Goal: Task Accomplishment & Management: Manage account settings

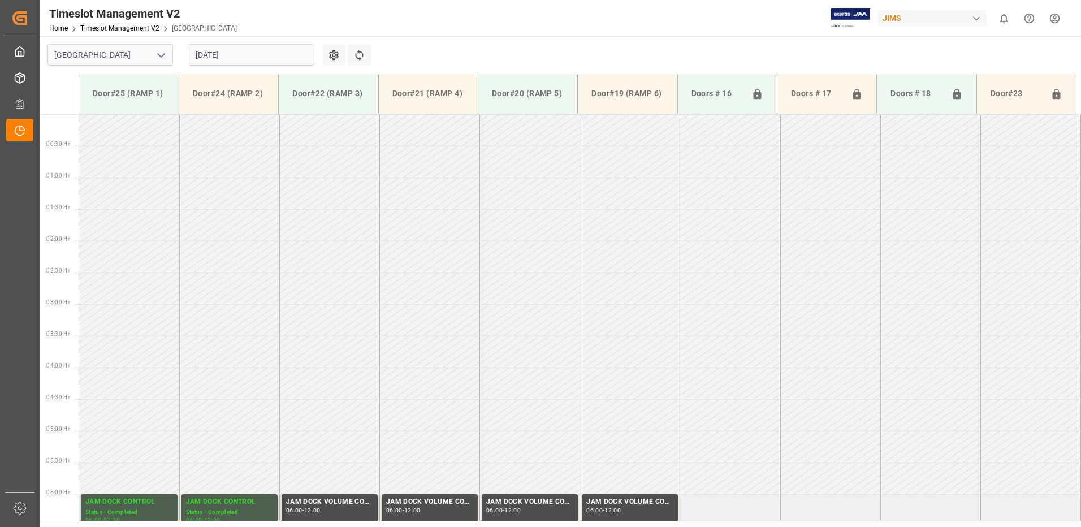
scroll to position [500, 0]
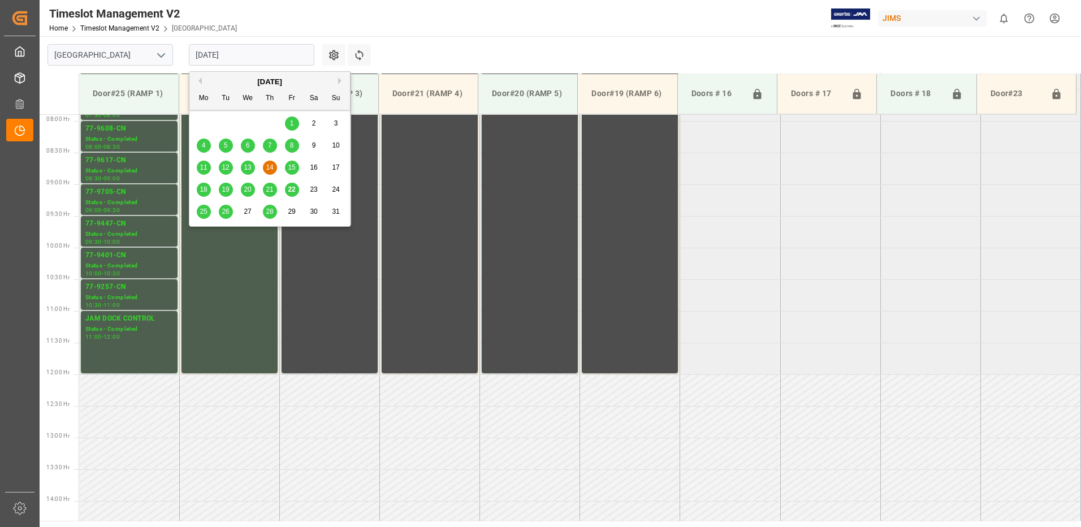
click at [258, 51] on input "[DATE]" at bounding box center [252, 54] width 126 height 21
click at [224, 215] on span "26" at bounding box center [225, 212] width 7 height 8
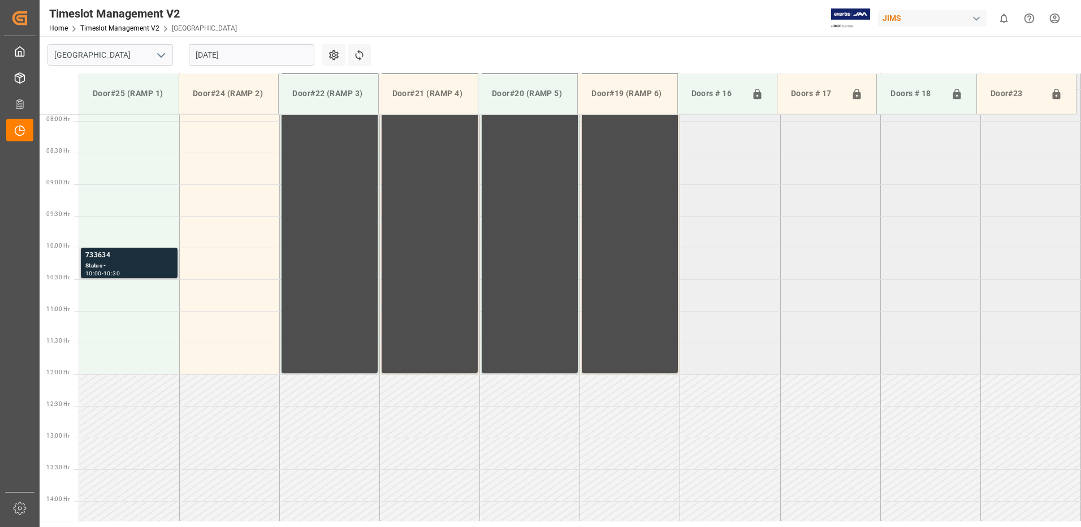
click at [151, 258] on div "733634" at bounding box center [129, 255] width 88 height 11
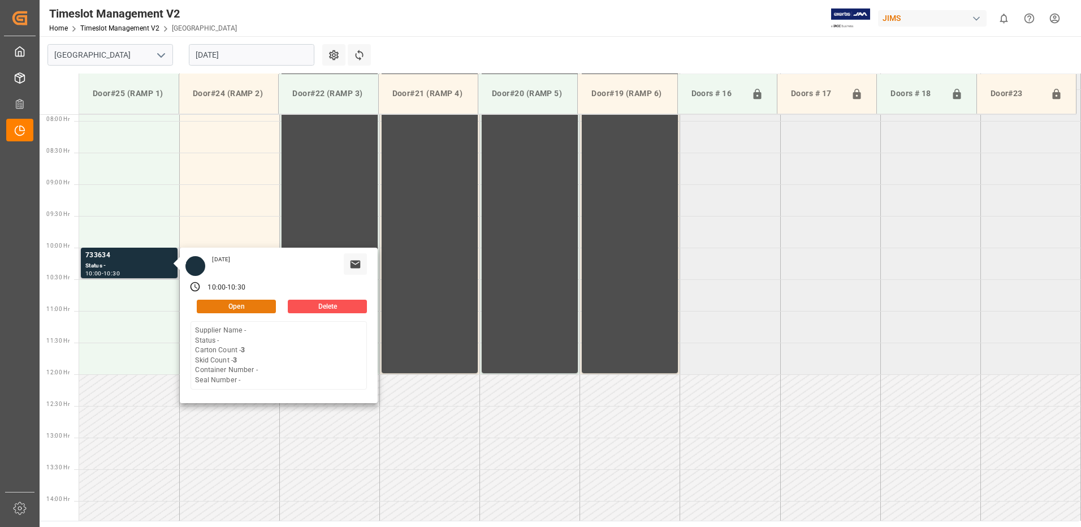
click at [252, 304] on button "Open" at bounding box center [236, 307] width 79 height 14
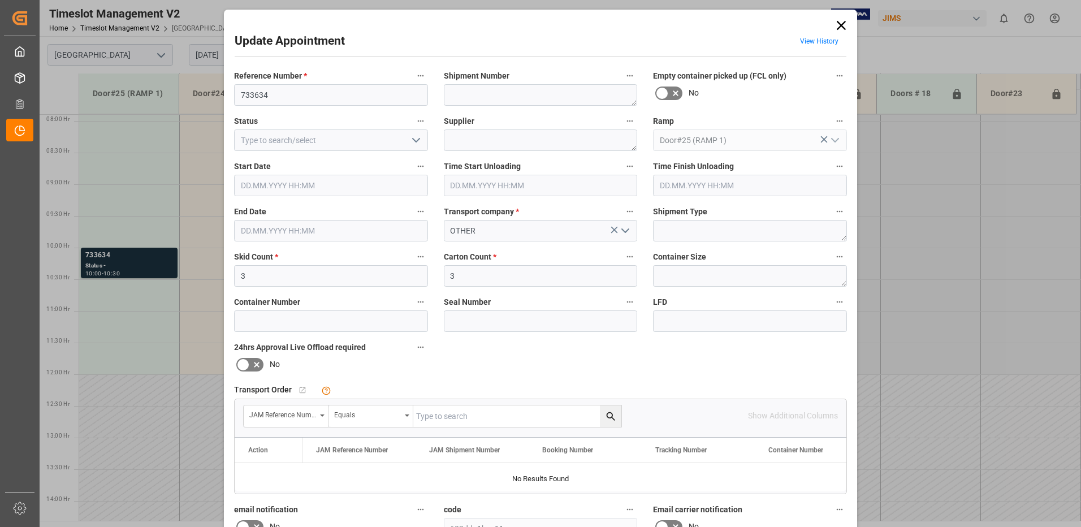
type input "3"
type input "[DATE] 10:00"
type input "[DATE] 10:30"
type input "[DATE] 13:01"
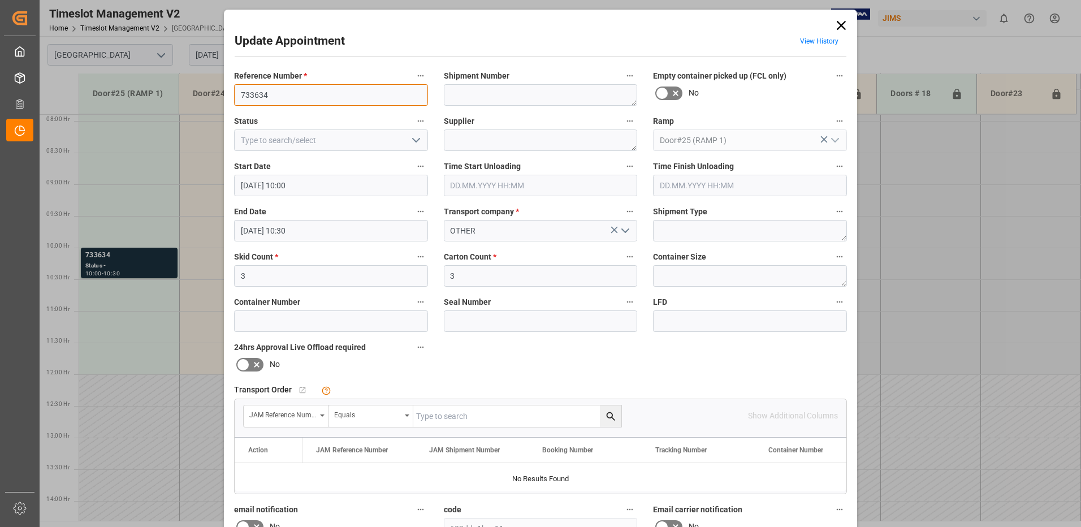
click at [289, 98] on input "733634" at bounding box center [331, 94] width 194 height 21
type input "733634 RMA ?"
click at [414, 139] on icon "open menu" at bounding box center [416, 140] width 14 height 14
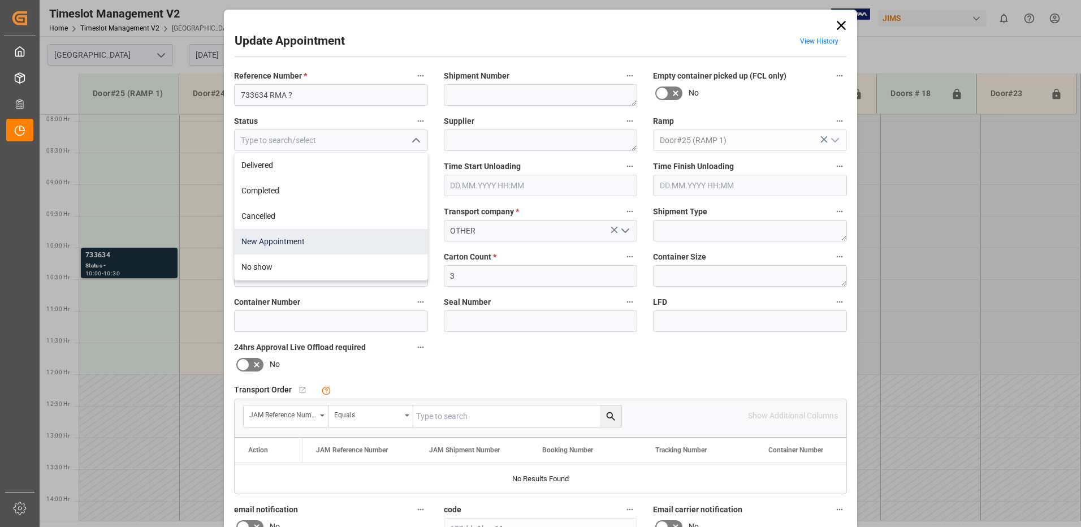
click at [327, 245] on div "New Appointment" at bounding box center [331, 241] width 193 height 25
type input "New Appointment"
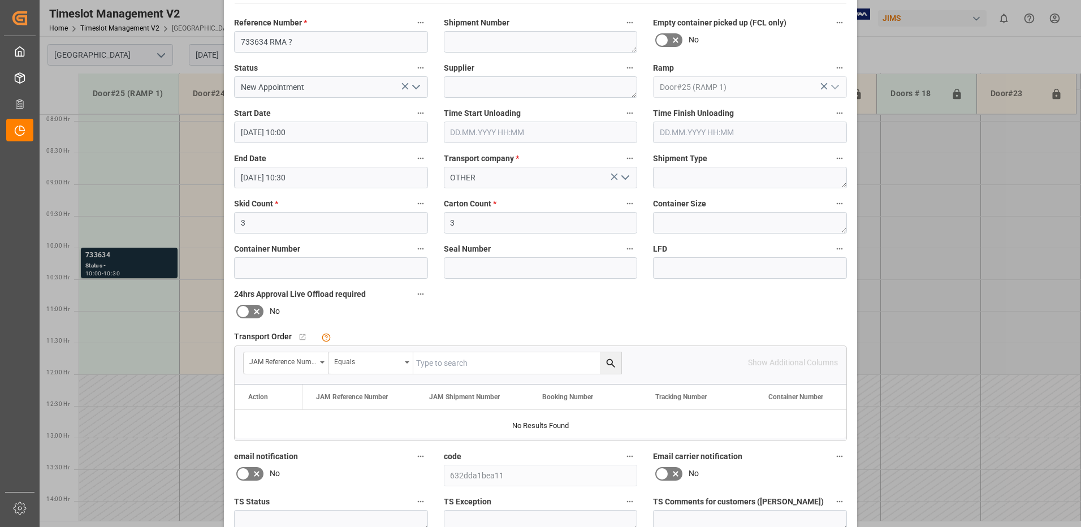
scroll to position [161, 0]
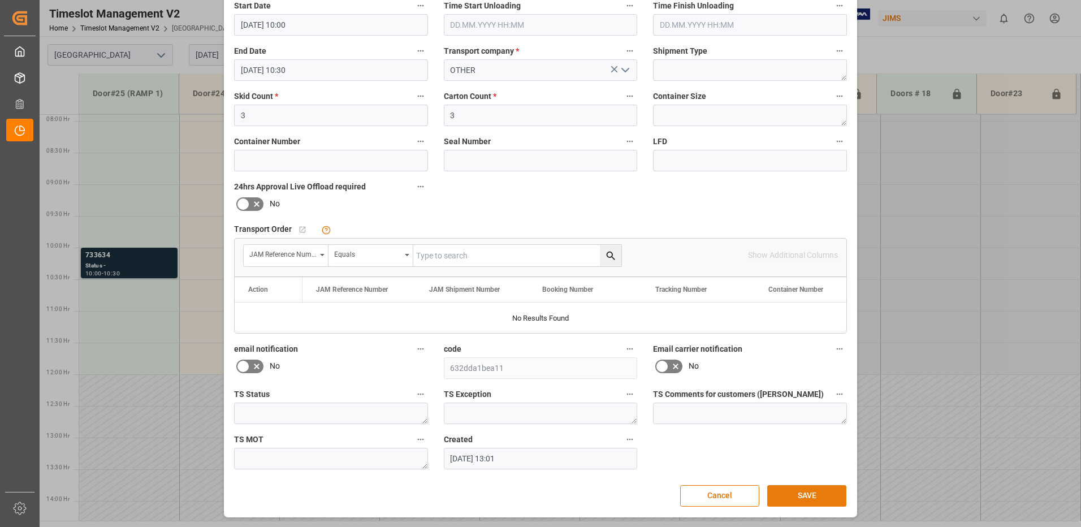
click at [805, 495] on button "SAVE" at bounding box center [806, 495] width 79 height 21
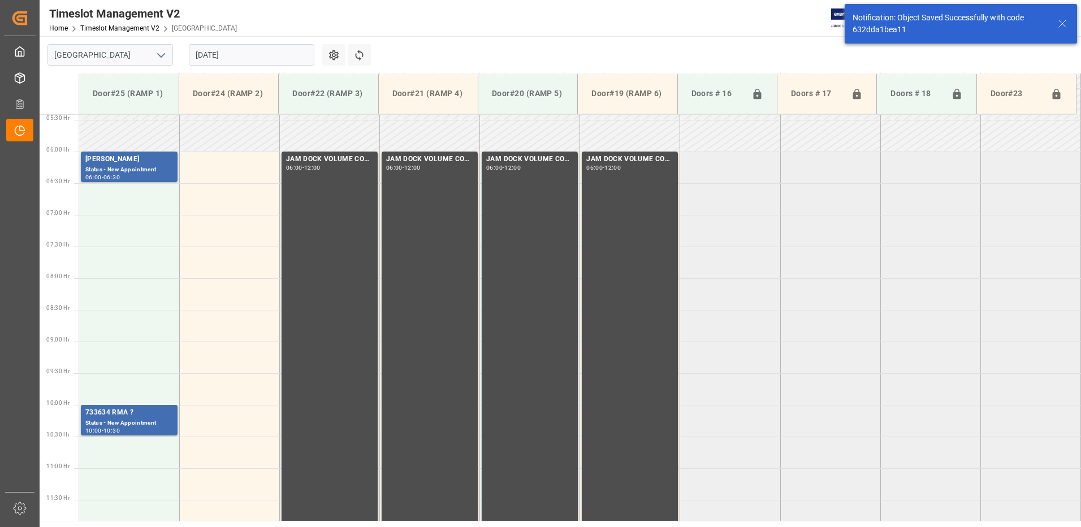
scroll to position [337, 0]
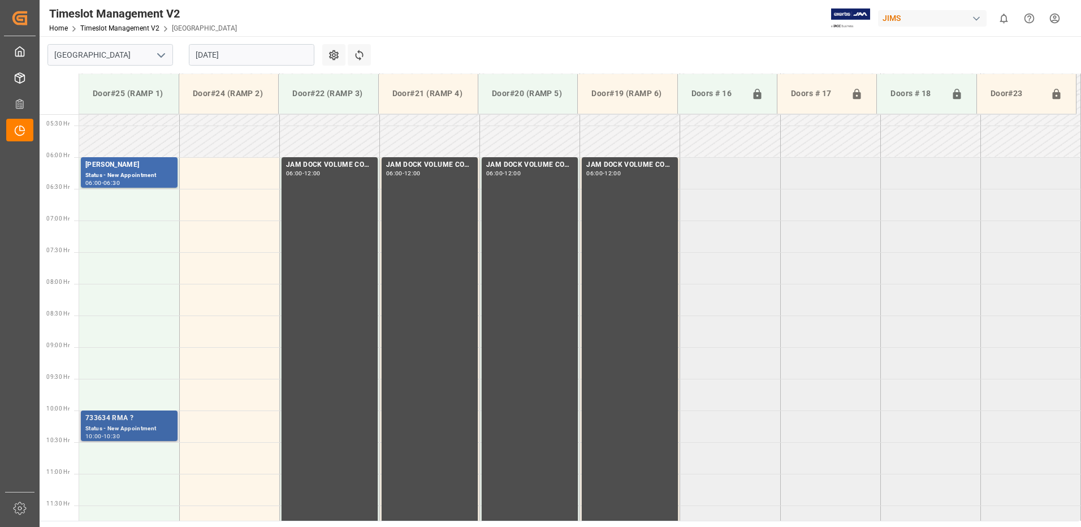
click at [130, 425] on div "Status - New Appointment" at bounding box center [129, 429] width 88 height 10
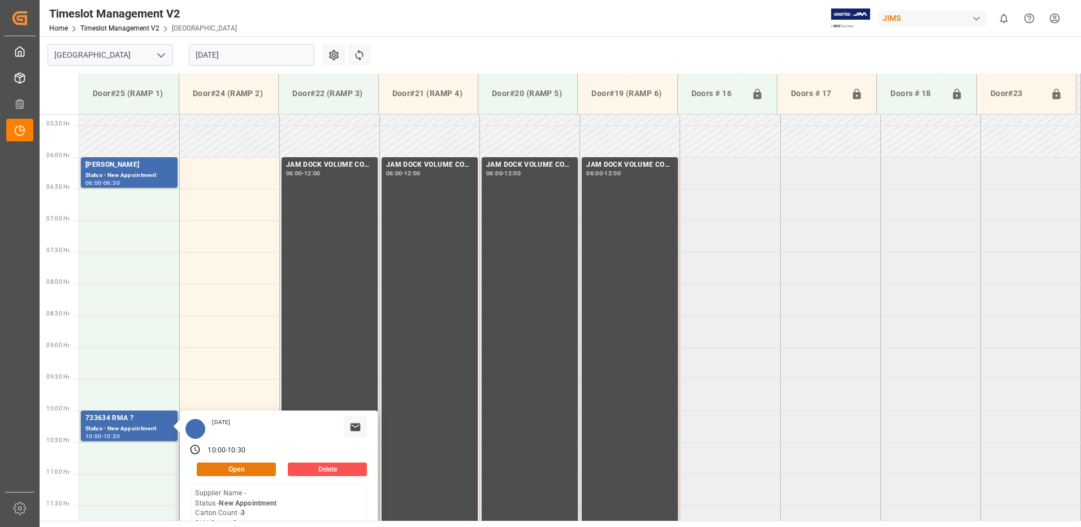
click at [247, 468] on button "Open" at bounding box center [236, 469] width 79 height 14
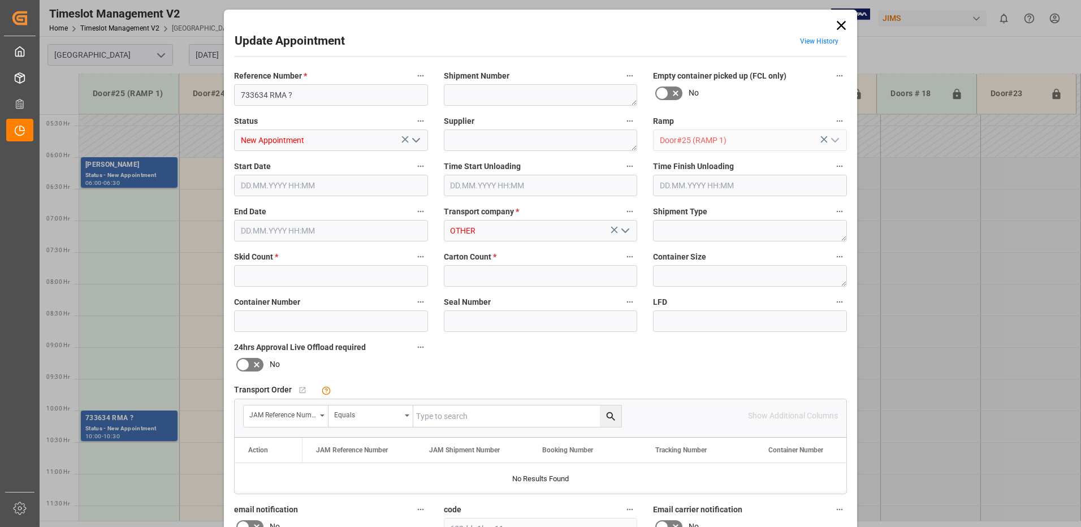
type input "3"
type input "[DATE] 10:00"
type input "[DATE] 10:30"
type input "[DATE] 13:01"
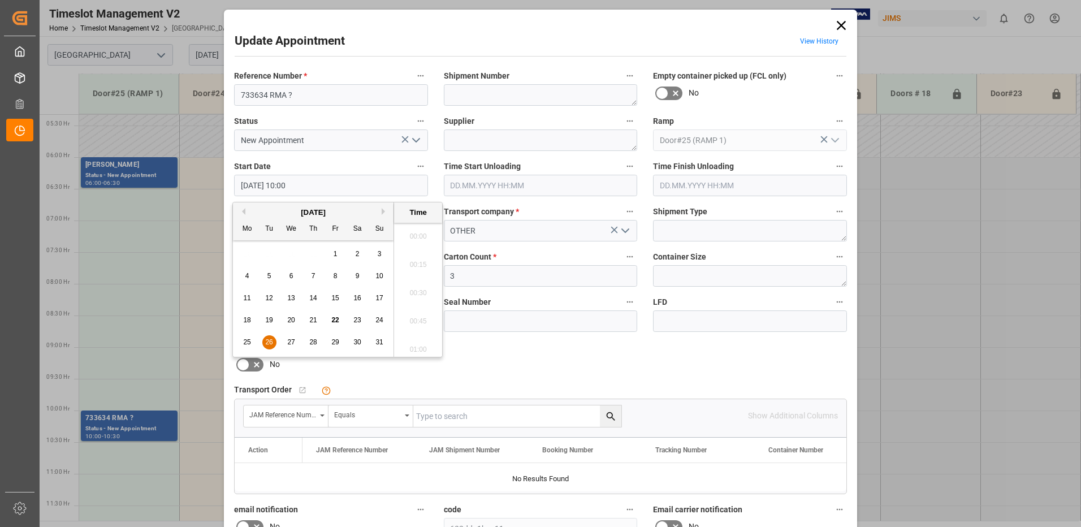
click at [323, 185] on input "[DATE] 10:00" at bounding box center [331, 185] width 194 height 21
drag, startPoint x: 270, startPoint y: 342, endPoint x: 307, endPoint y: 334, distance: 38.3
click at [269, 342] on span "26" at bounding box center [268, 342] width 7 height 8
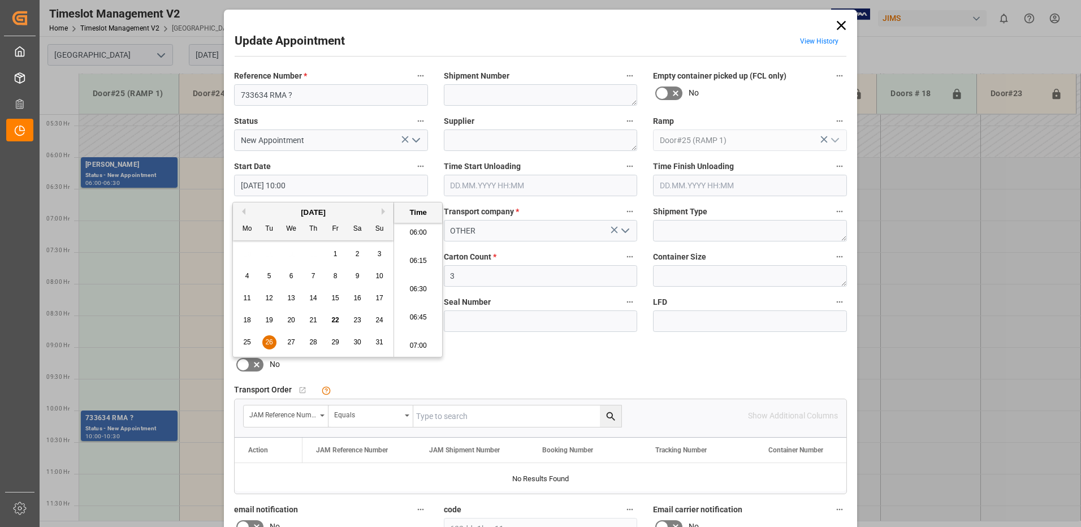
click at [413, 289] on li "06:30" at bounding box center [418, 289] width 48 height 28
type input "[DATE] 06:30"
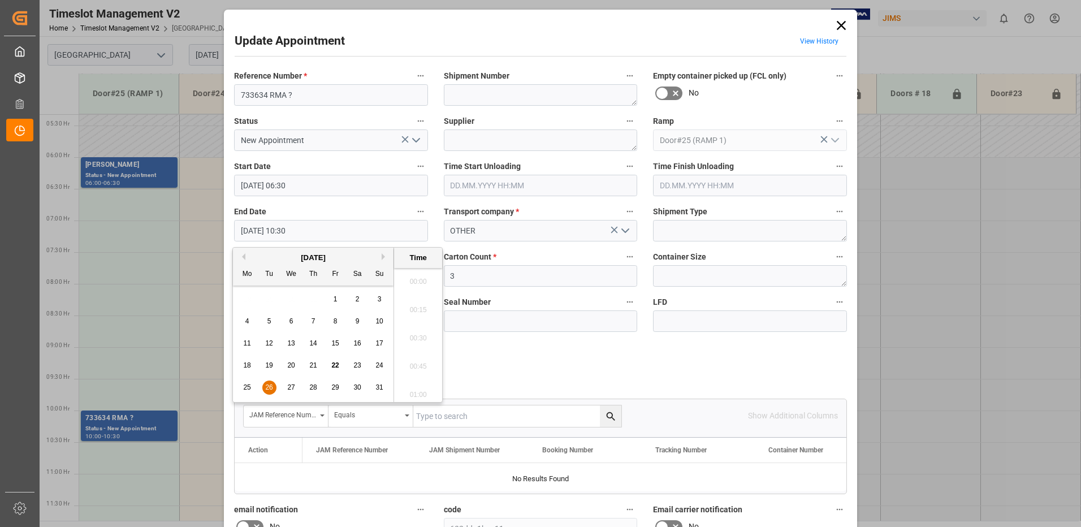
click at [318, 231] on input "[DATE] 10:30" at bounding box center [331, 230] width 194 height 21
click at [269, 390] on span "26" at bounding box center [268, 387] width 7 height 8
click at [416, 276] on li "07:00" at bounding box center [418, 278] width 48 height 28
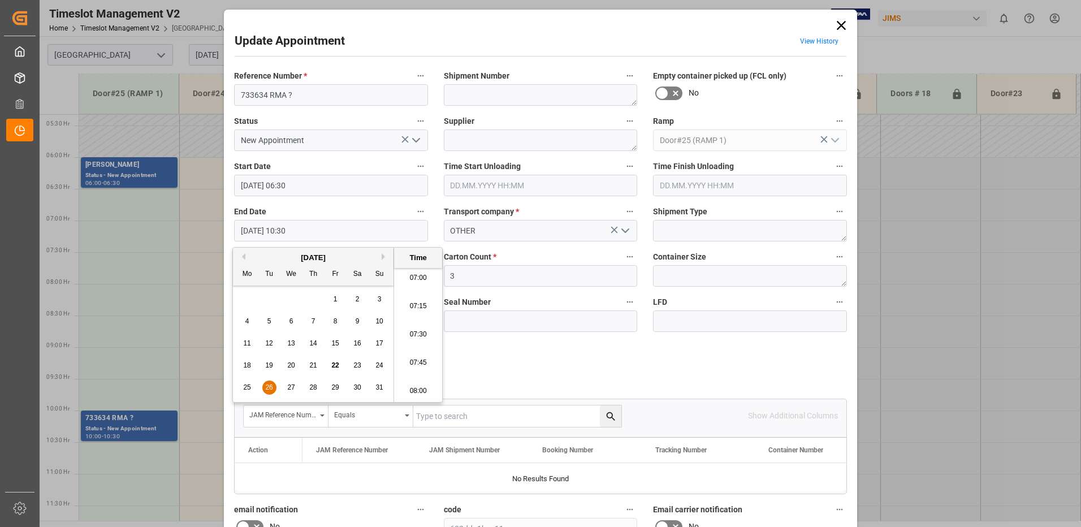
type input "[DATE] 07:00"
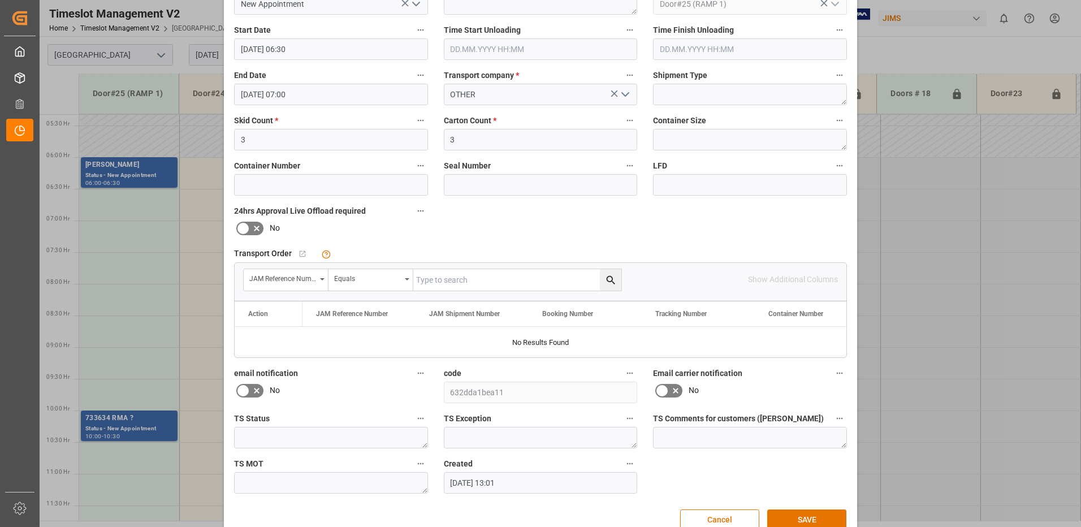
scroll to position [161, 0]
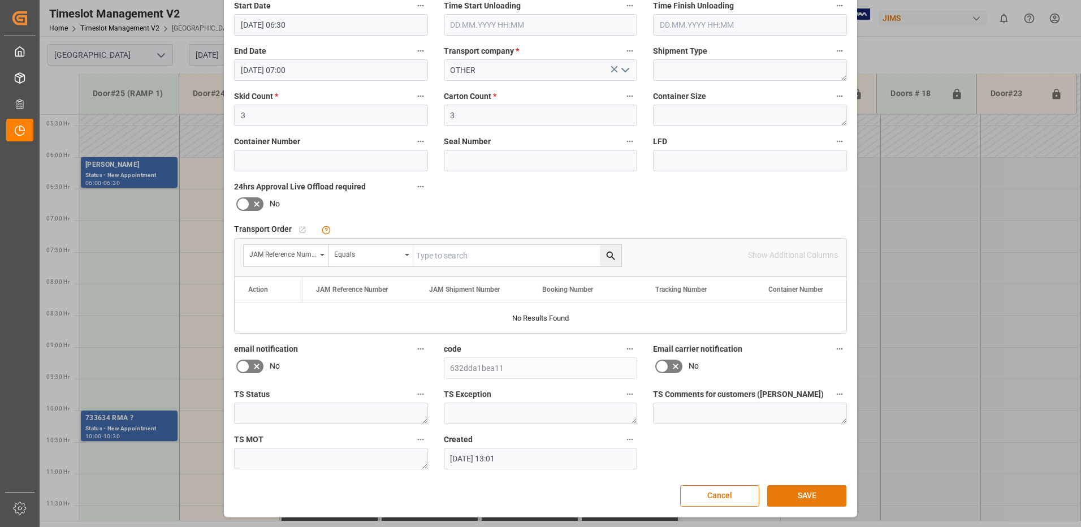
click at [802, 492] on button "SAVE" at bounding box center [806, 495] width 79 height 21
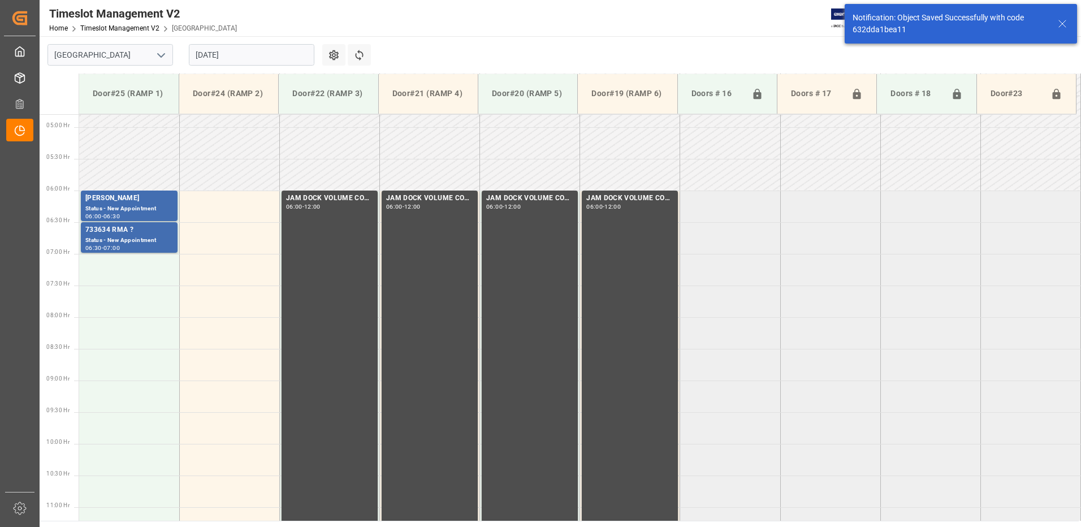
scroll to position [310, 0]
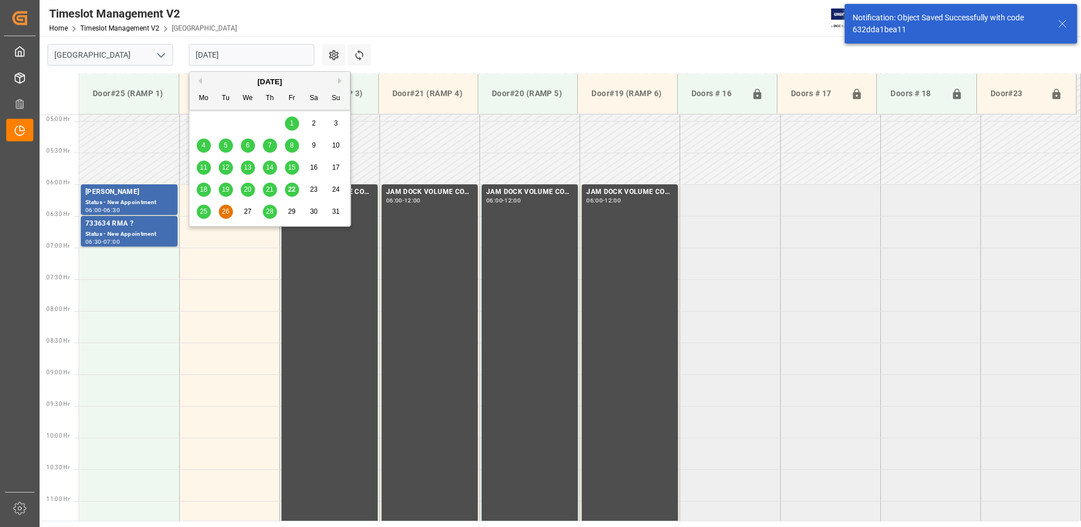
click at [263, 54] on input "[DATE]" at bounding box center [252, 54] width 126 height 21
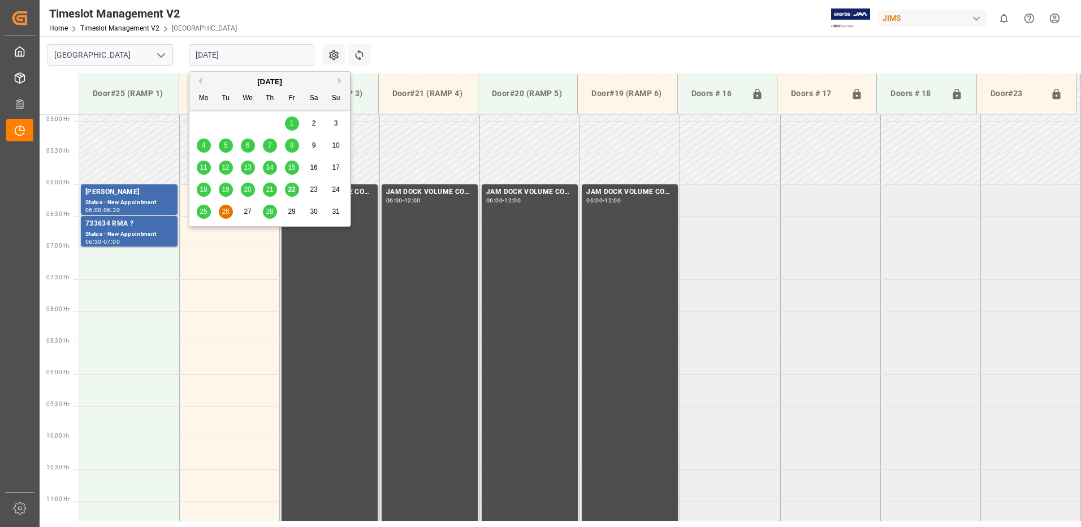
click at [271, 213] on span "28" at bounding box center [269, 212] width 7 height 8
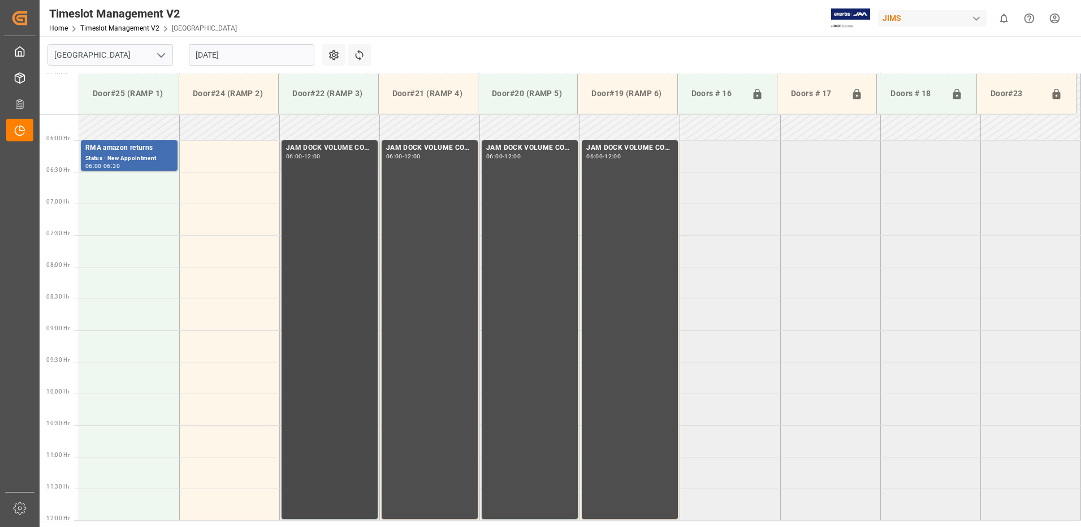
scroll to position [274, 0]
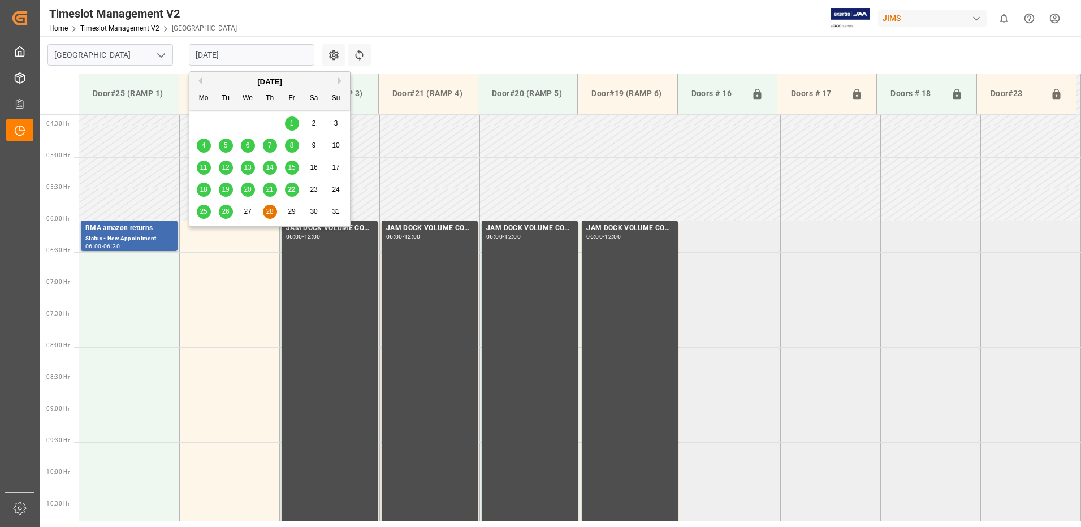
click at [248, 54] on input "[DATE]" at bounding box center [252, 54] width 126 height 21
click at [206, 213] on span "25" at bounding box center [203, 212] width 7 height 8
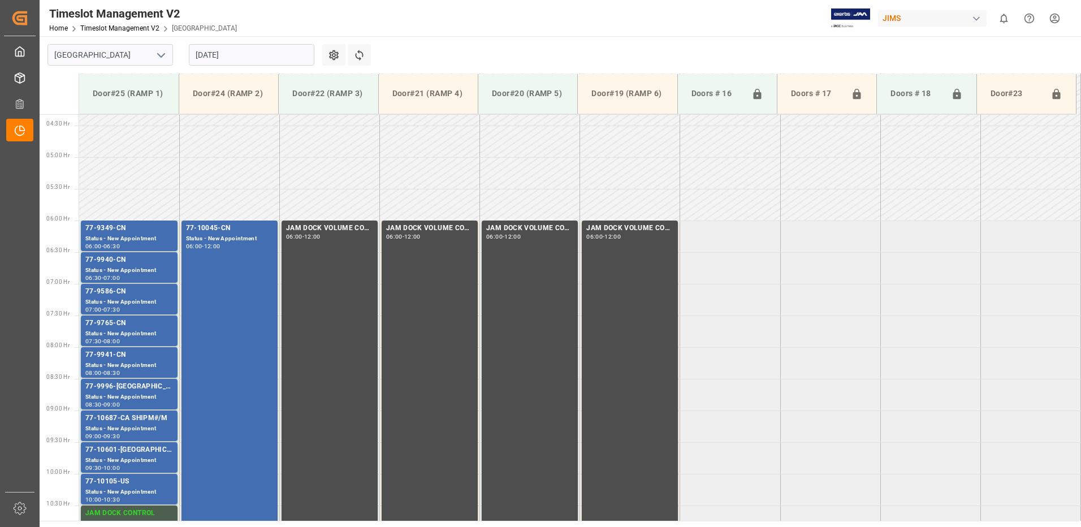
scroll to position [330, 0]
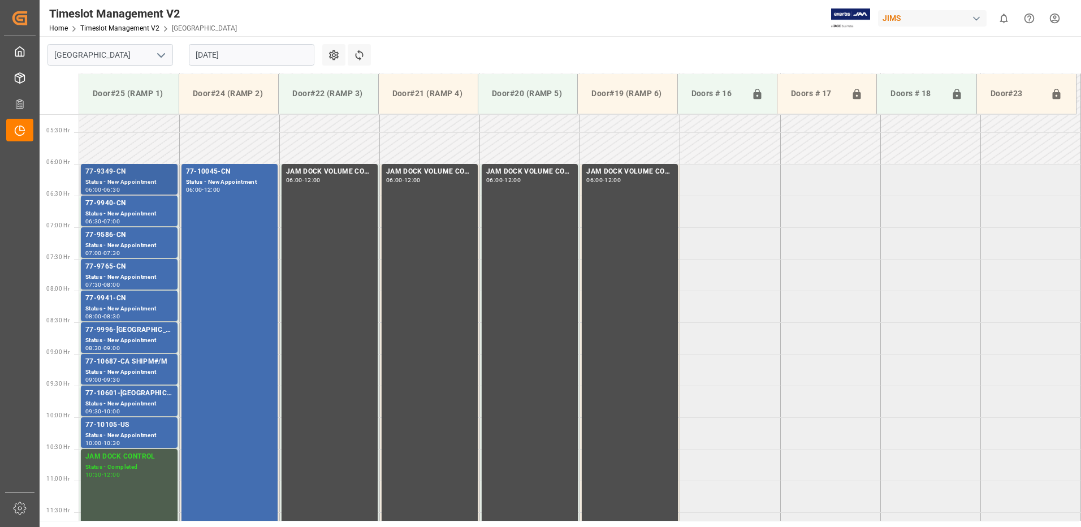
click at [125, 178] on div "Status - New Appointment" at bounding box center [129, 183] width 88 height 10
click at [134, 210] on div "Status - New Appointment" at bounding box center [129, 214] width 88 height 10
click at [137, 241] on div "Status - New Appointment" at bounding box center [129, 246] width 88 height 10
click at [149, 273] on div "Status - New Appointment" at bounding box center [129, 278] width 88 height 10
click at [153, 298] on div "77-9941-CN" at bounding box center [129, 298] width 88 height 11
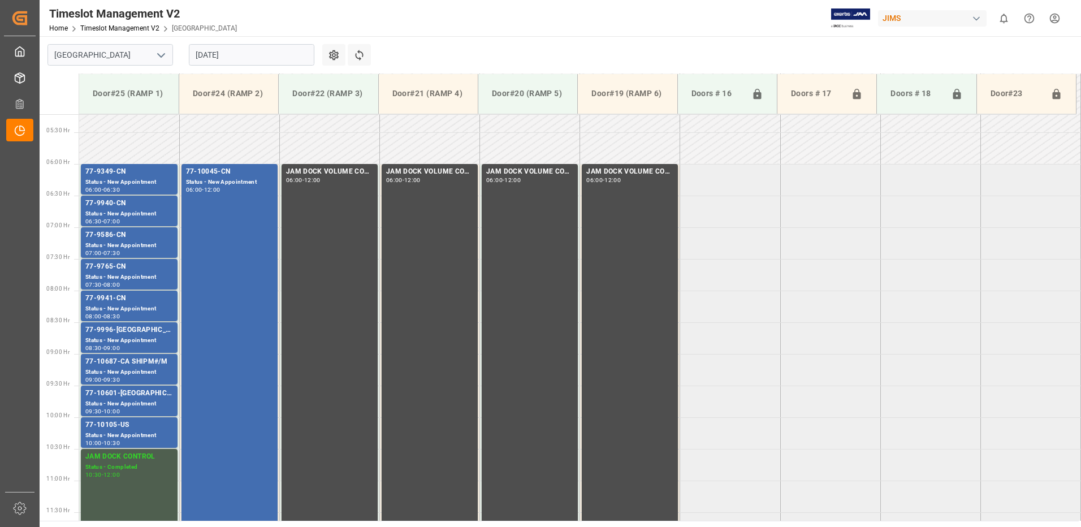
click at [163, 332] on div "77-9996-[GEOGRAPHIC_DATA]" at bounding box center [129, 330] width 88 height 11
click at [163, 372] on div "Status - New Appointment" at bounding box center [129, 373] width 88 height 10
click at [155, 401] on div "Status - New Appointment" at bounding box center [129, 404] width 88 height 10
click at [163, 434] on div "Status - New Appointment" at bounding box center [129, 436] width 88 height 10
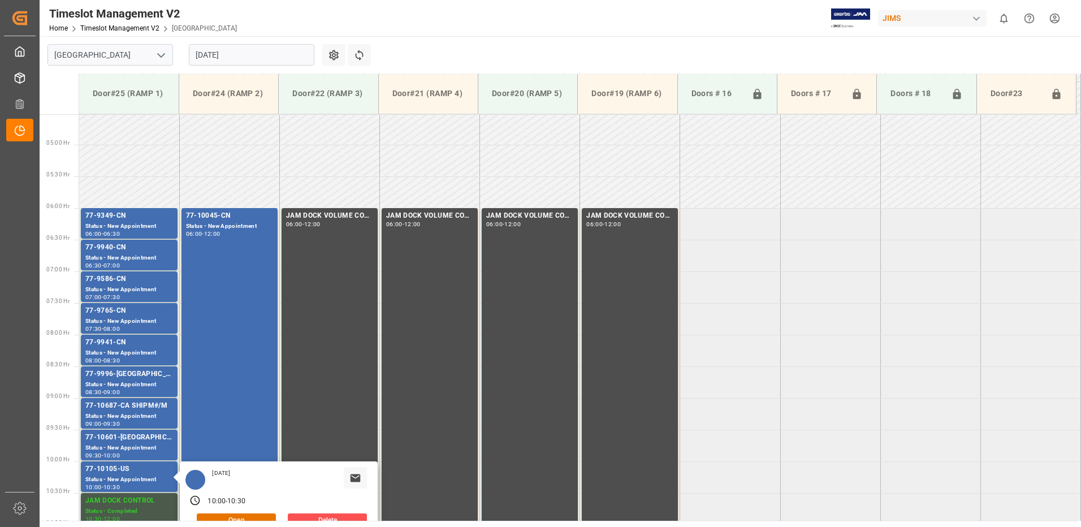
scroll to position [274, 0]
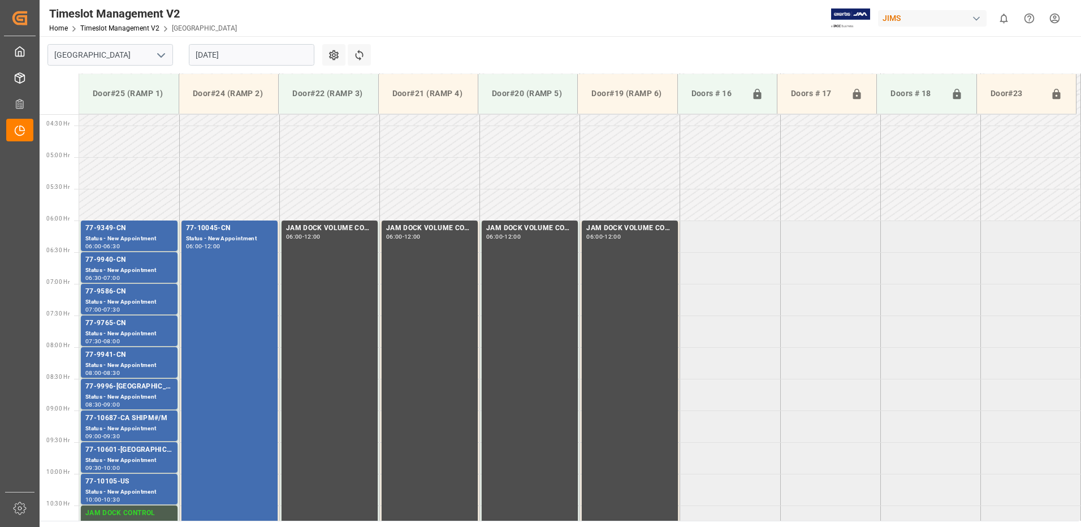
click at [228, 322] on div "77-10045-CN Status - New Appointment 06:00 - 12:00" at bounding box center [229, 410] width 87 height 374
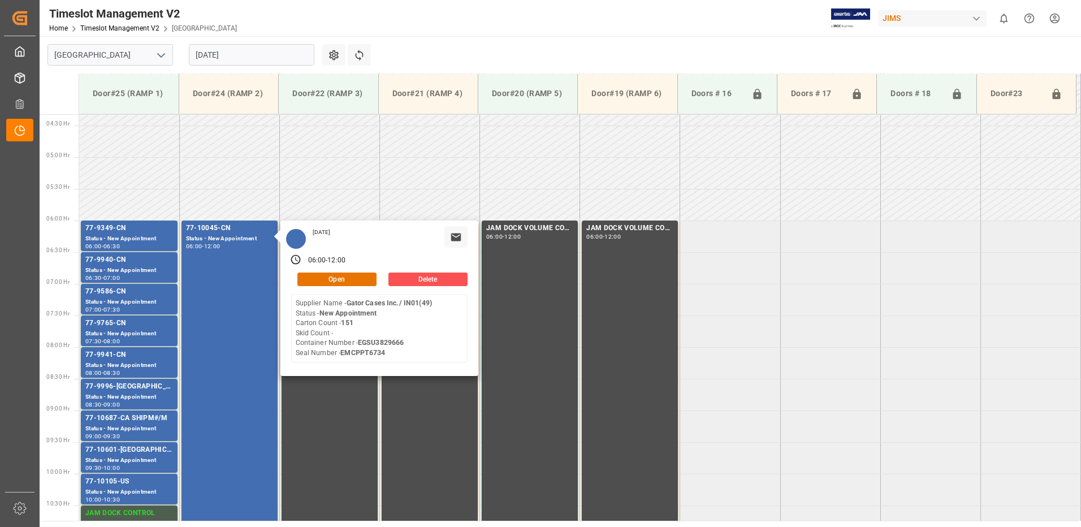
click at [261, 57] on input "[DATE]" at bounding box center [252, 54] width 126 height 21
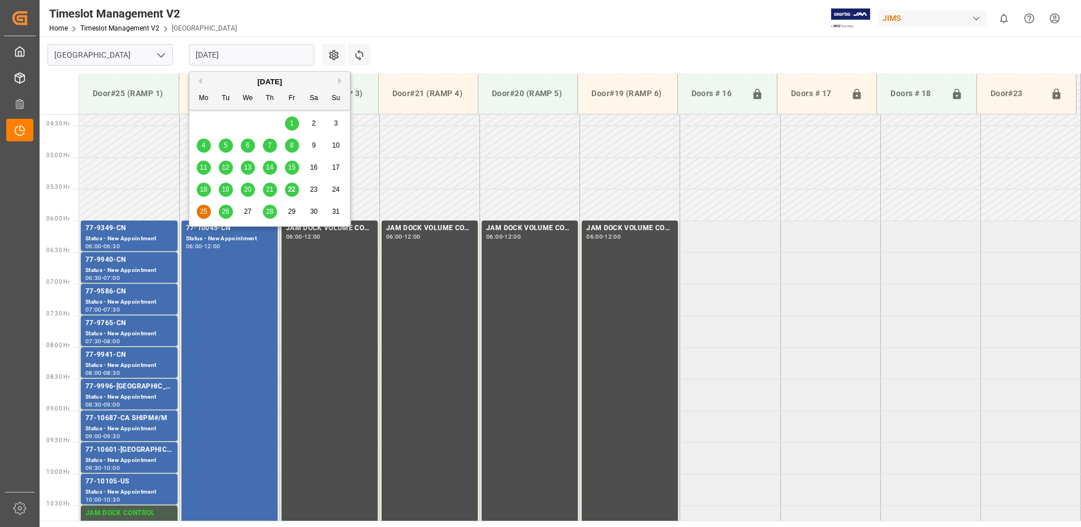
click at [248, 56] on input "[DATE]" at bounding box center [252, 54] width 126 height 21
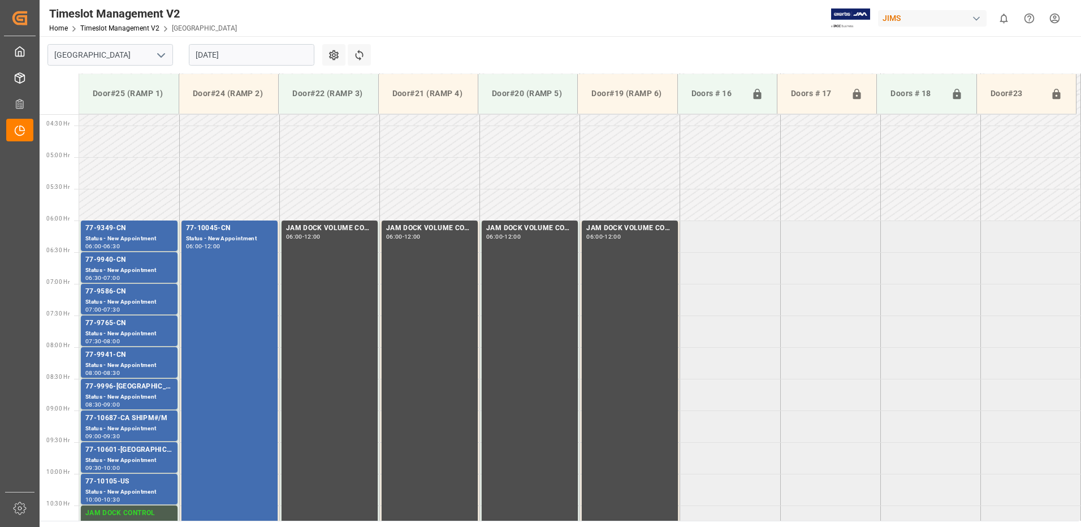
click at [425, 45] on main "[GEOGRAPHIC_DATA] [DATE] Settings Refresh Time Slots Door#25 (RAMP 1) Door#24 (…" at bounding box center [559, 278] width 1039 height 485
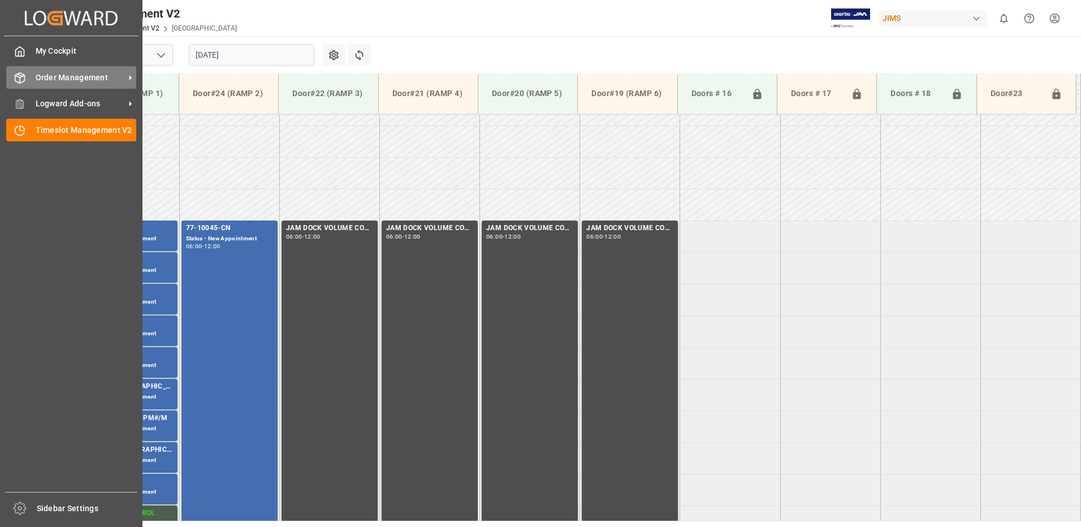
click at [38, 83] on span "Order Management" at bounding box center [80, 78] width 89 height 12
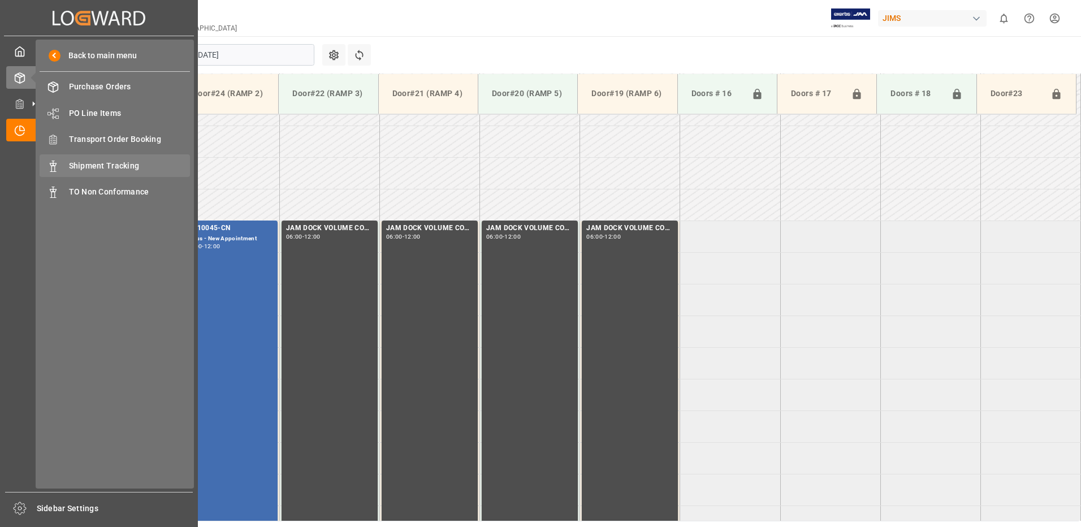
click at [114, 167] on span "Shipment Tracking" at bounding box center [130, 166] width 122 height 12
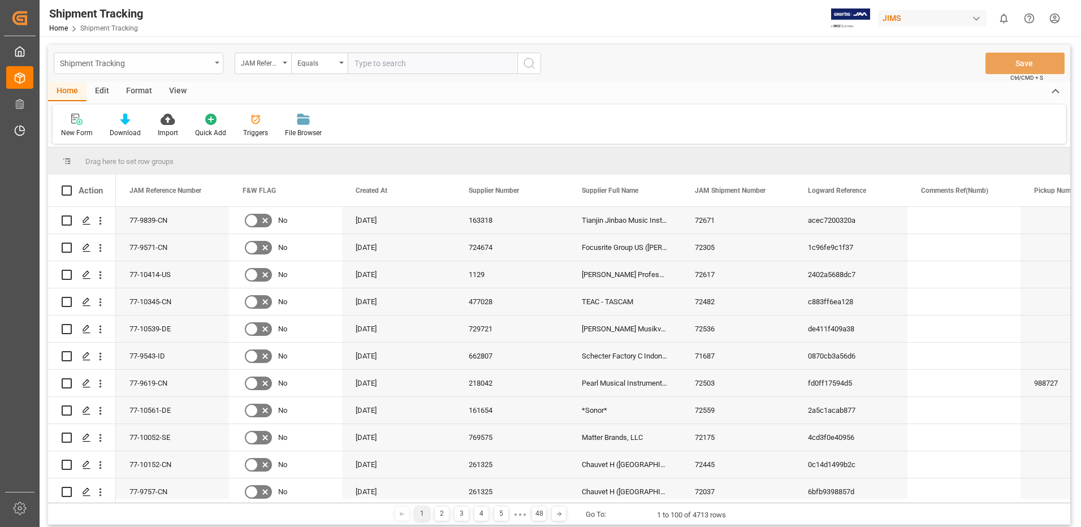
click at [217, 62] on icon "open menu" at bounding box center [217, 63] width 5 height 2
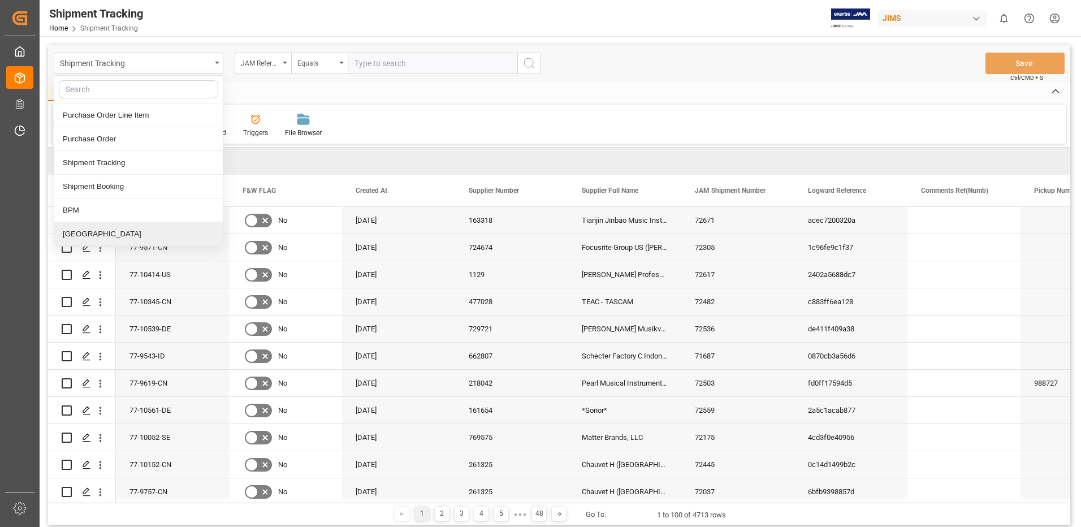
click at [83, 231] on div "[GEOGRAPHIC_DATA]" at bounding box center [138, 234] width 168 height 24
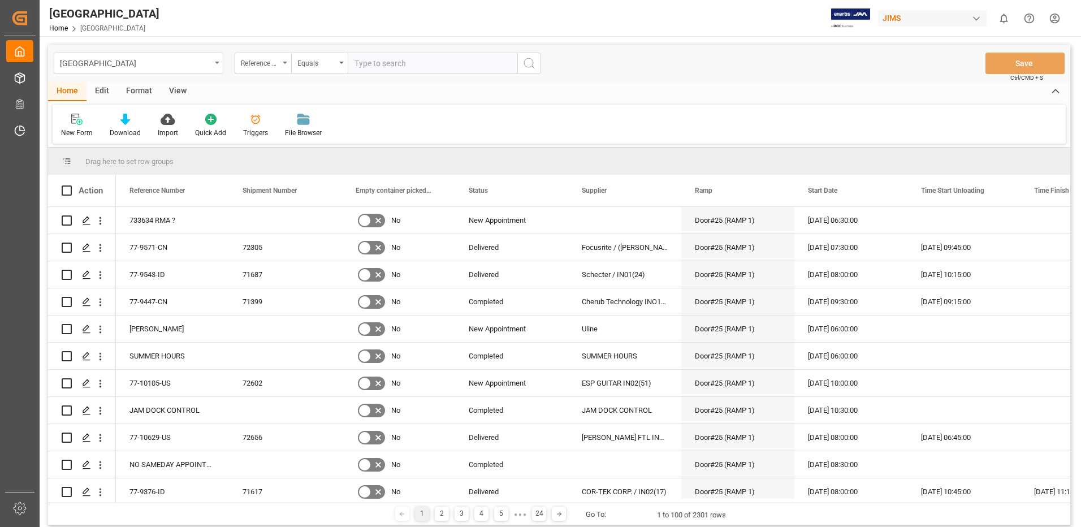
click at [179, 92] on div "View" at bounding box center [178, 91] width 34 height 19
click at [76, 124] on icon at bounding box center [72, 119] width 11 height 11
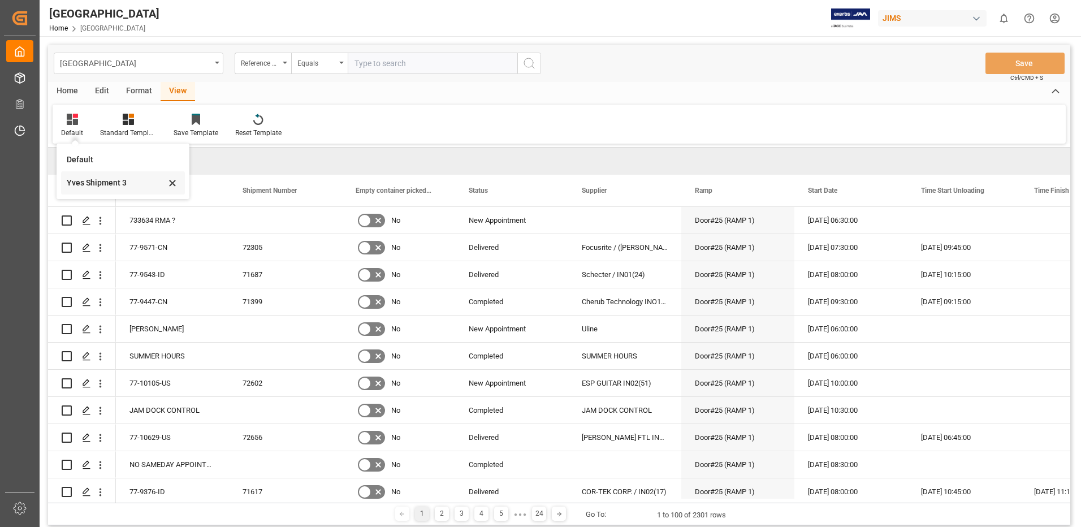
click at [82, 183] on div "Yves Shipment 3" at bounding box center [116, 183] width 99 height 12
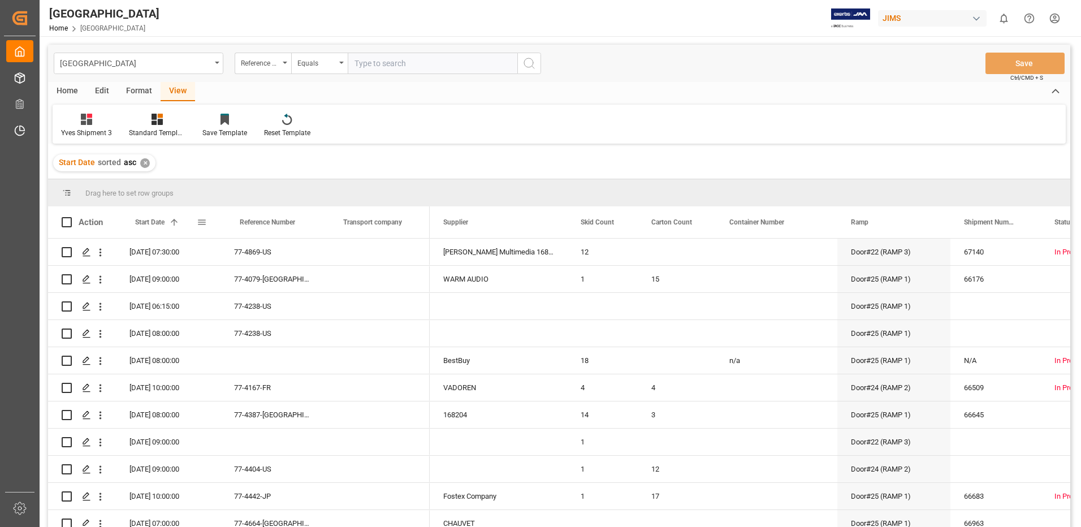
click at [202, 223] on span at bounding box center [202, 222] width 10 height 10
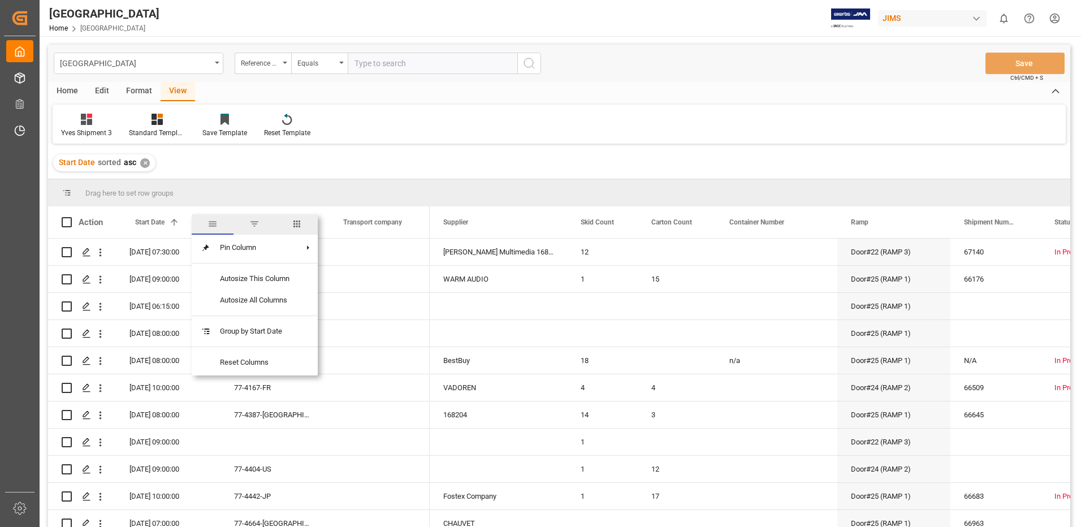
click at [257, 222] on span "filter" at bounding box center [254, 224] width 10 height 10
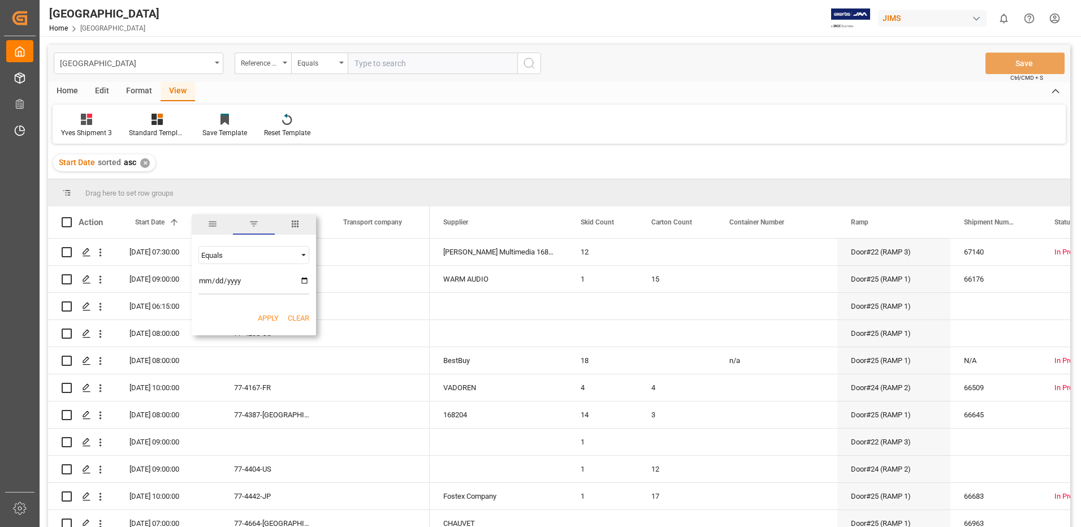
click at [304, 280] on input "date" at bounding box center [253, 283] width 111 height 23
type input "[DATE]"
click at [272, 317] on button "Apply" at bounding box center [268, 318] width 21 height 11
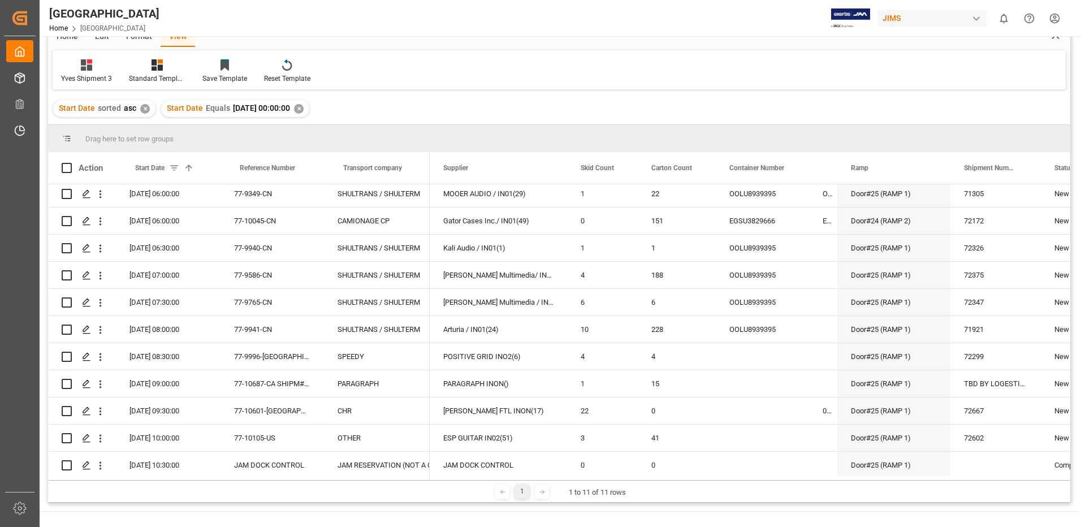
scroll to position [5, 0]
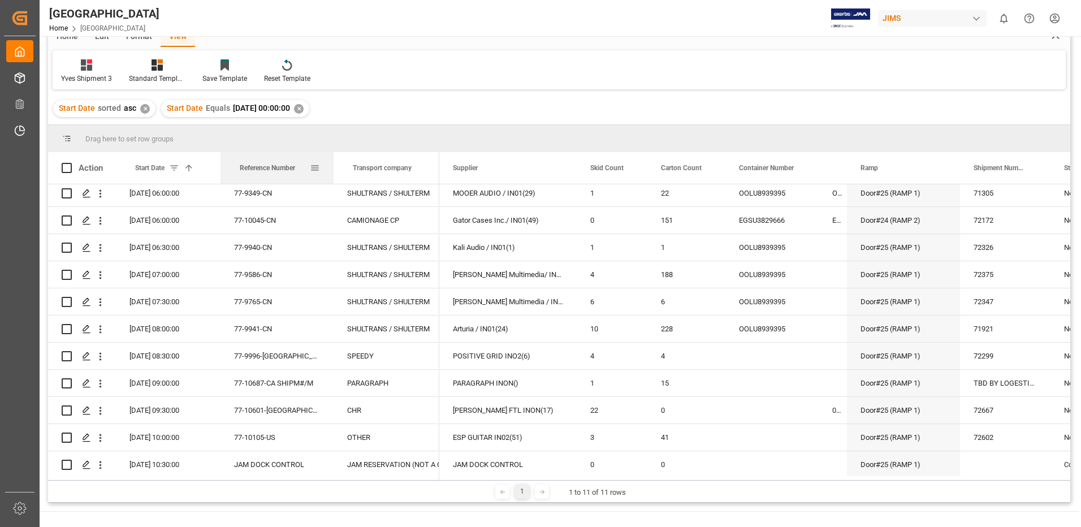
drag, startPoint x: 323, startPoint y: 168, endPoint x: 333, endPoint y: 168, distance: 9.6
click at [333, 168] on div at bounding box center [333, 168] width 5 height 32
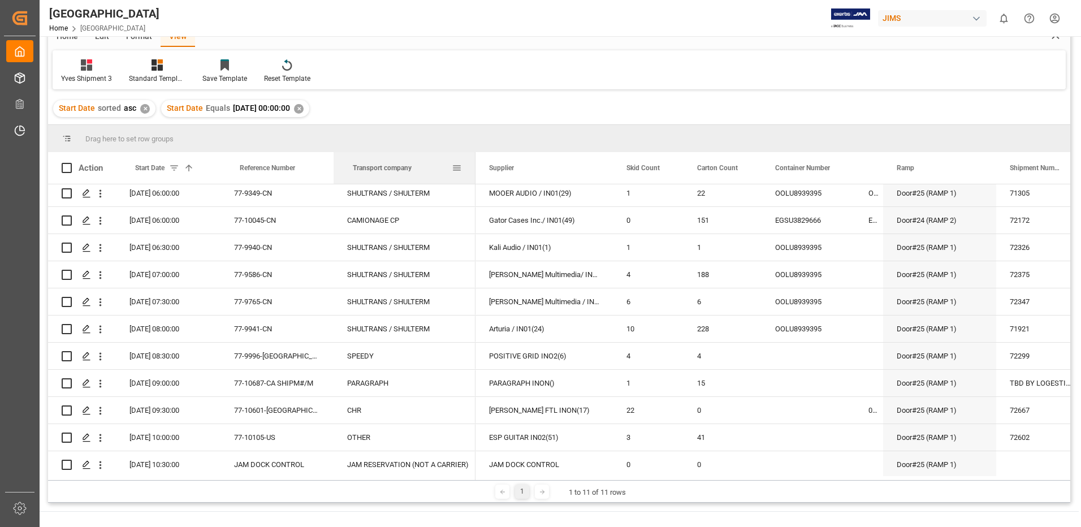
drag, startPoint x: 438, startPoint y: 175, endPoint x: 474, endPoint y: 183, distance: 36.9
click at [474, 183] on div at bounding box center [475, 168] width 5 height 32
click at [611, 167] on div at bounding box center [611, 168] width 5 height 32
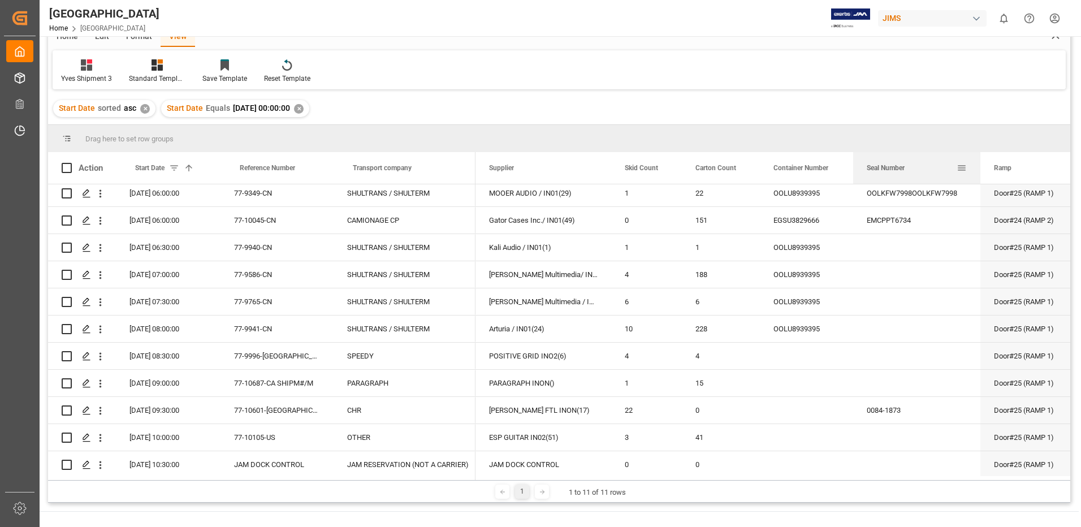
drag, startPoint x: 881, startPoint y: 170, endPoint x: 980, endPoint y: 165, distance: 99.1
click at [980, 165] on div at bounding box center [980, 168] width 5 height 32
click at [67, 168] on span at bounding box center [67, 168] width 10 height 10
click at [70, 163] on input "checkbox" at bounding box center [70, 163] width 0 height 0
checkbox input "true"
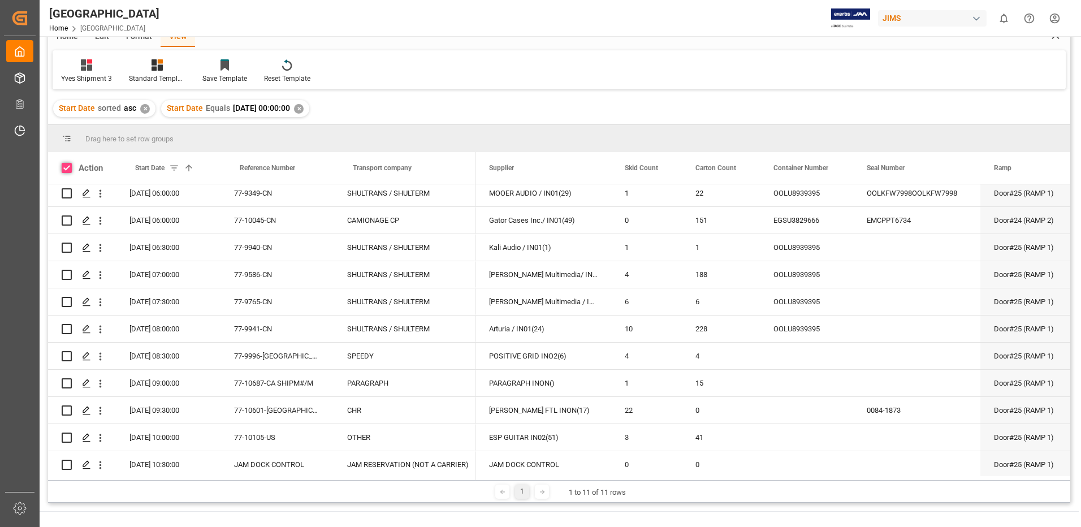
checkbox input "true"
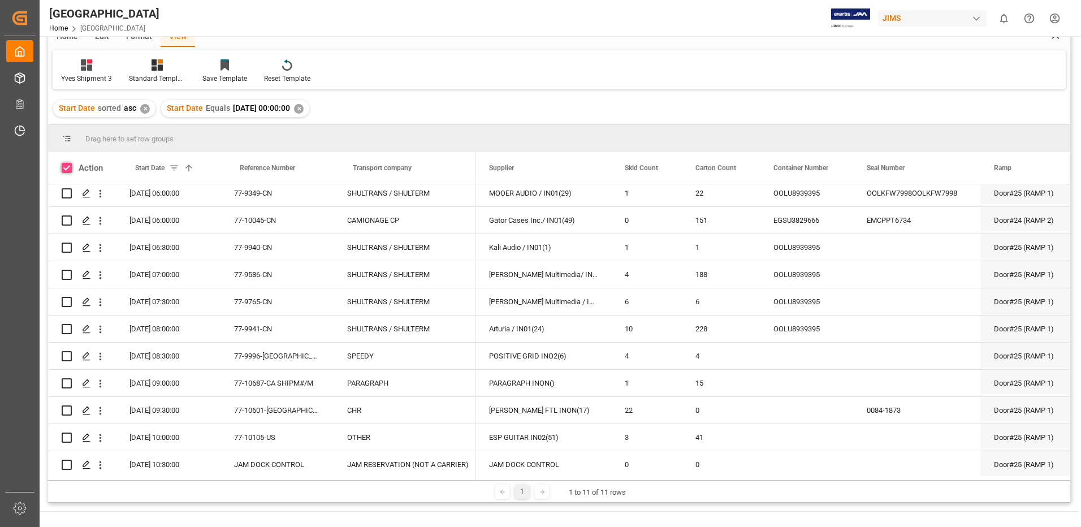
checkbox input "true"
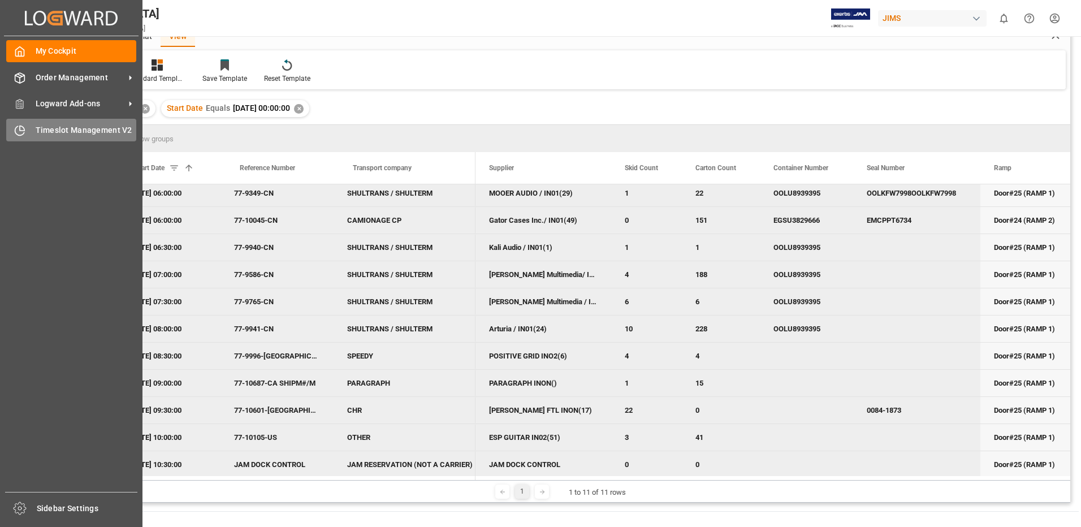
click at [26, 131] on div "Timeslot Management V2 Timeslot Management V2" at bounding box center [71, 130] width 130 height 22
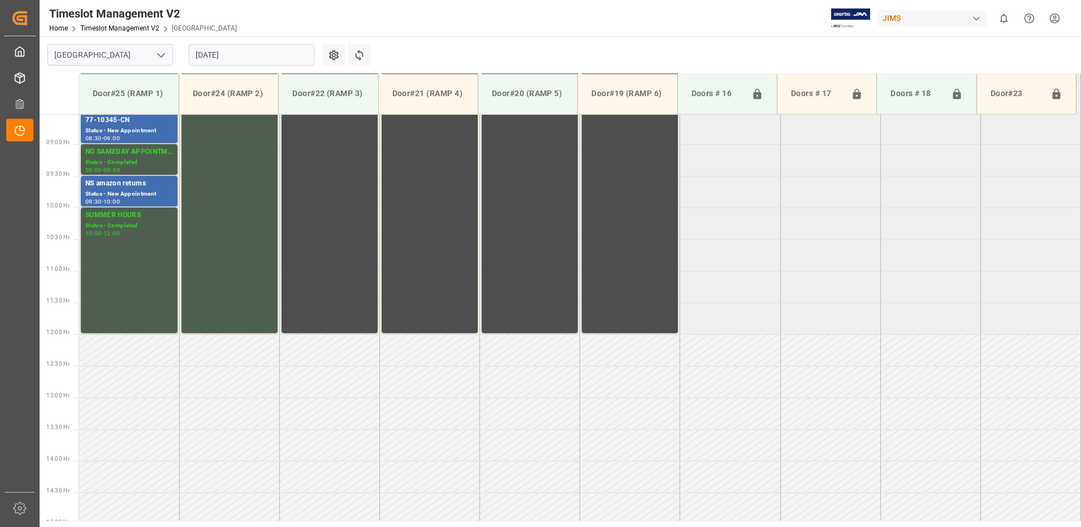
scroll to position [563, 0]
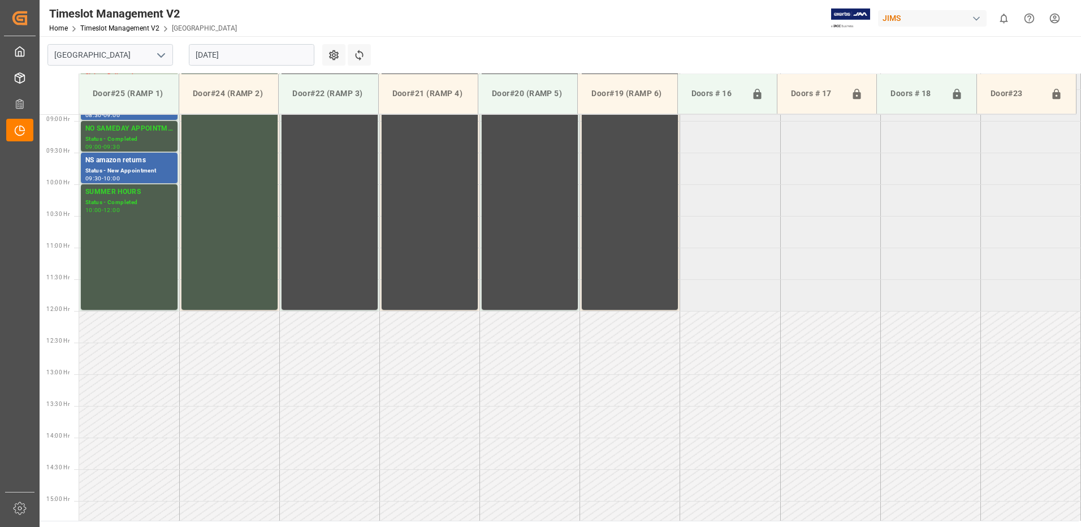
click at [259, 57] on input "[DATE]" at bounding box center [252, 54] width 126 height 21
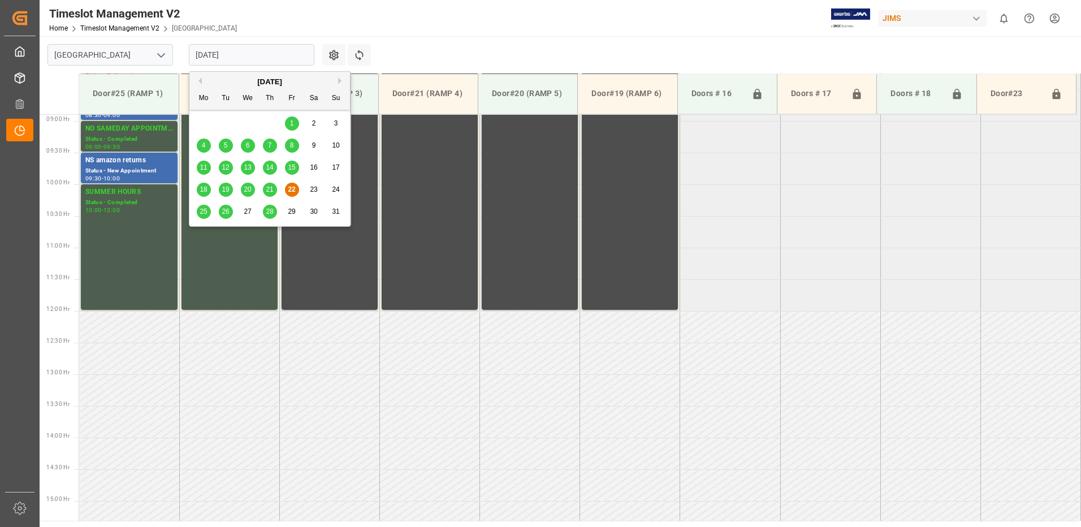
click at [228, 213] on span "26" at bounding box center [225, 212] width 7 height 8
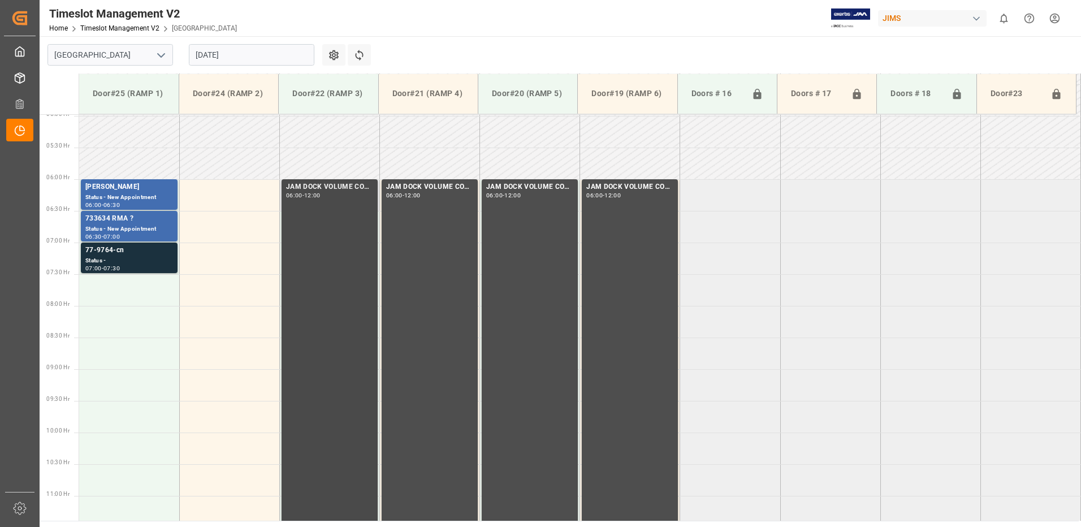
scroll to position [280, 0]
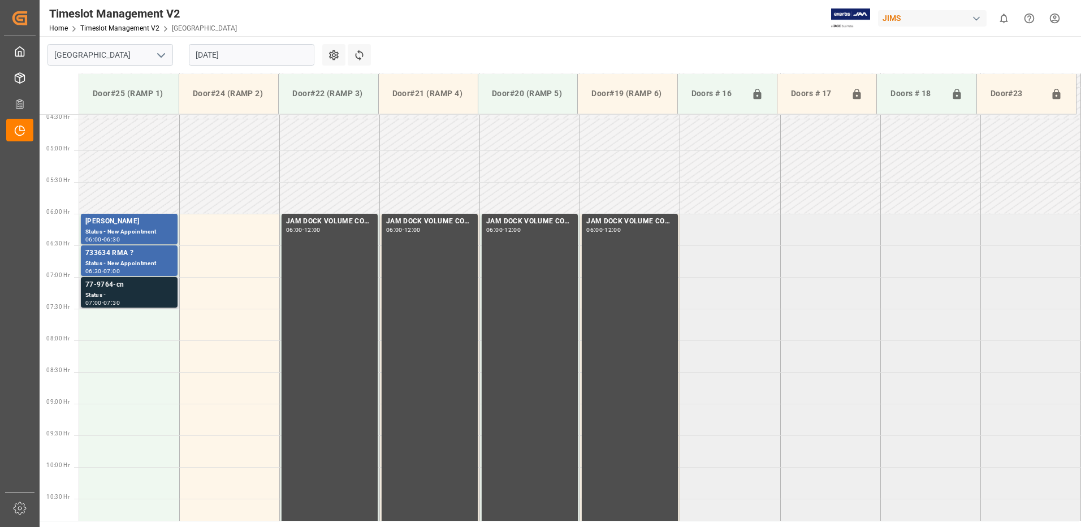
click at [123, 295] on div "Status -" at bounding box center [129, 296] width 88 height 10
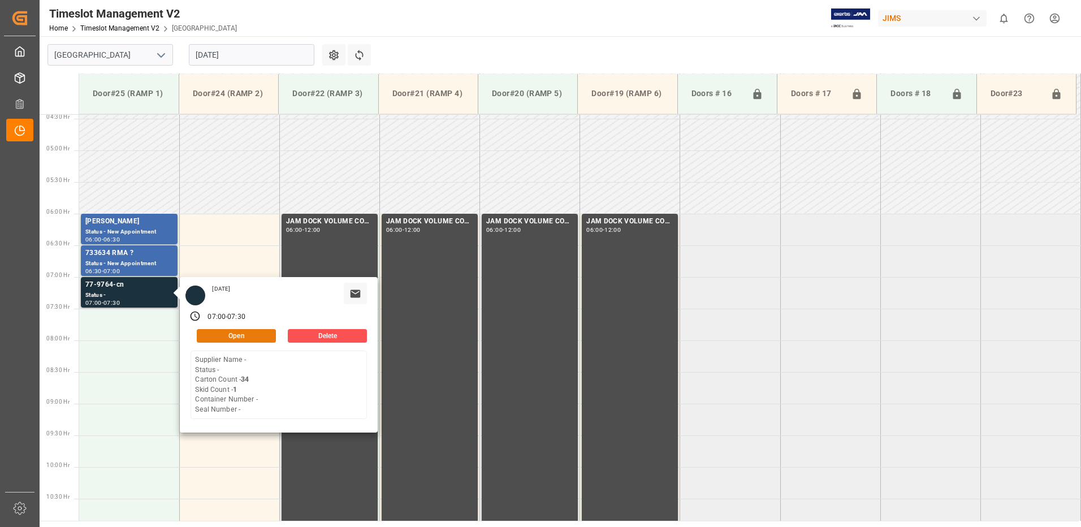
click at [245, 335] on button "Open" at bounding box center [236, 336] width 79 height 14
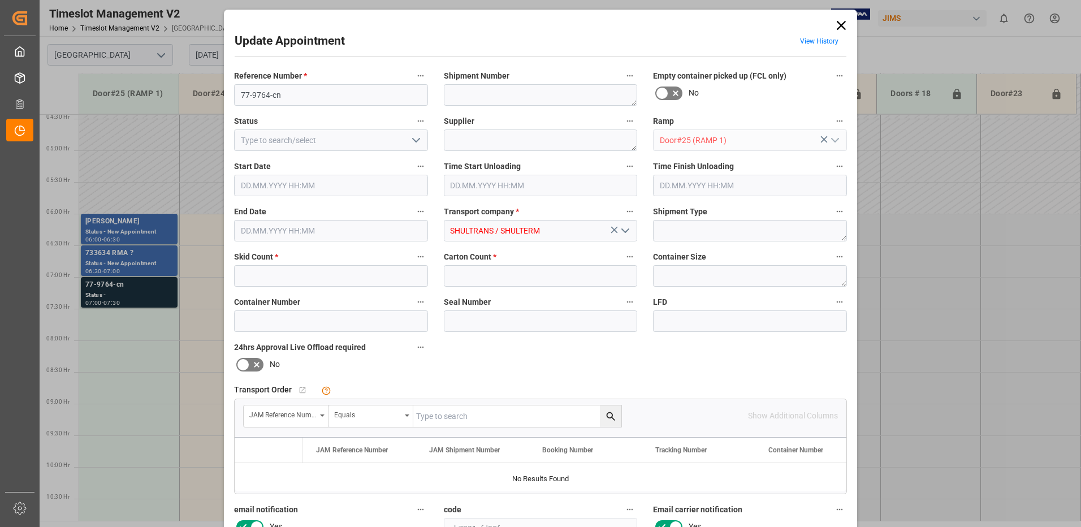
type input "1"
type input "34"
type input "[DATE] 07:00"
type input "[DATE] 07:30"
type input "[DATE] 13:34"
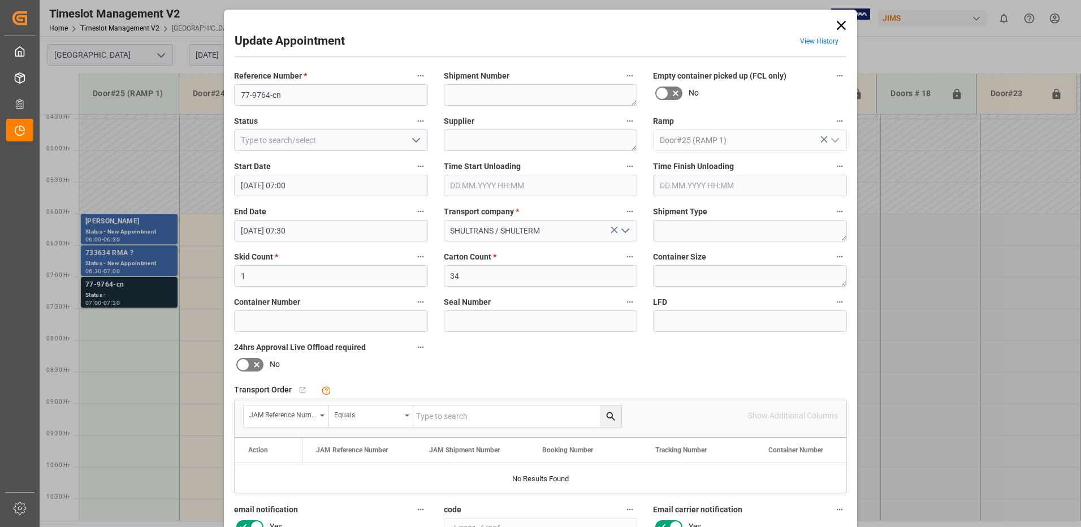
click at [435, 414] on input "text" at bounding box center [517, 415] width 208 height 21
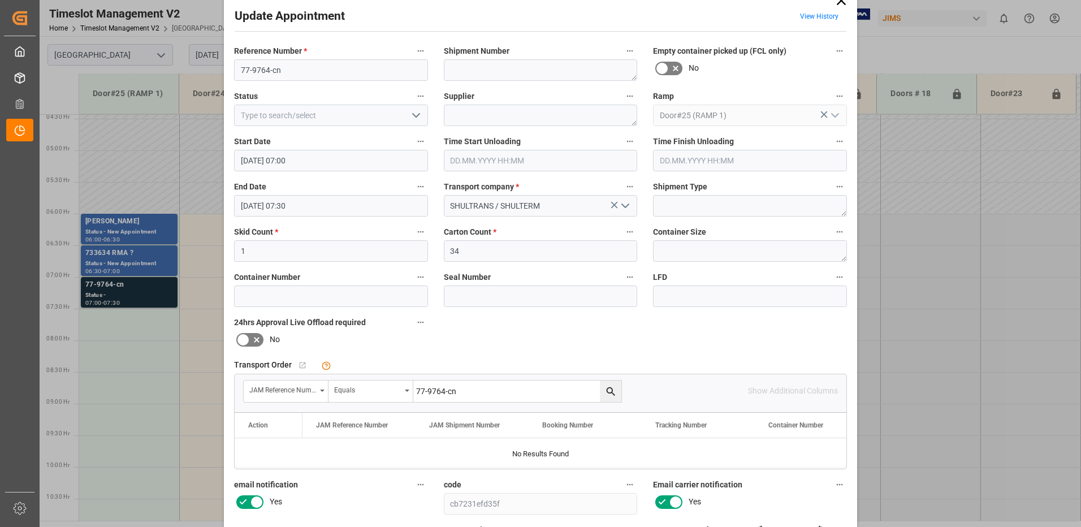
scroll to position [0, 0]
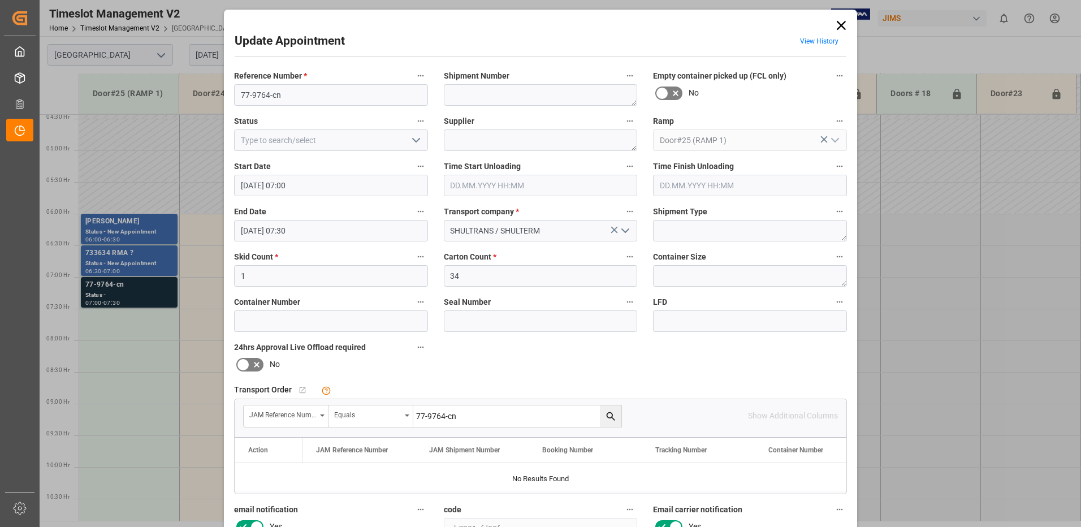
type input "77-9764-cn"
click at [608, 417] on icon "search button" at bounding box center [611, 416] width 12 height 12
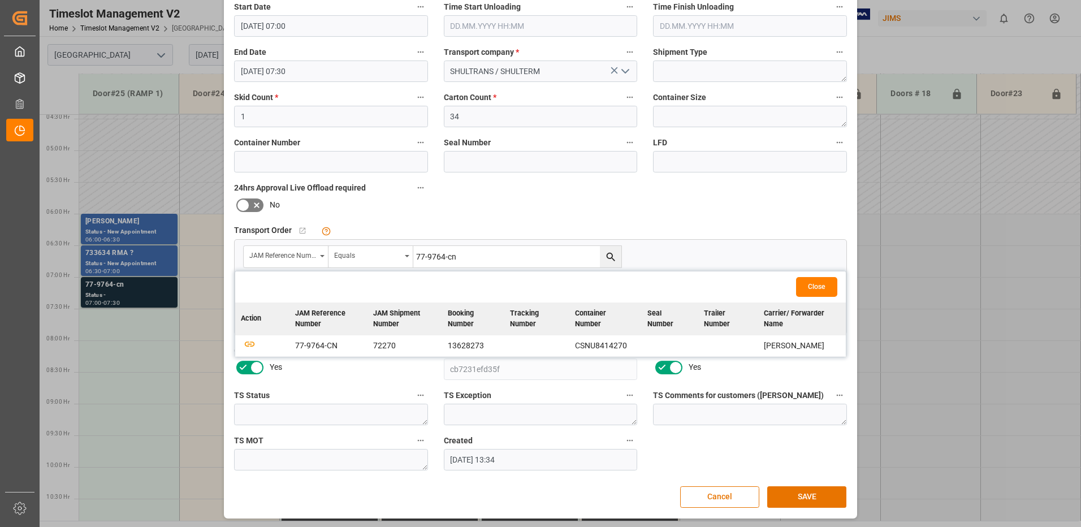
scroll to position [161, 0]
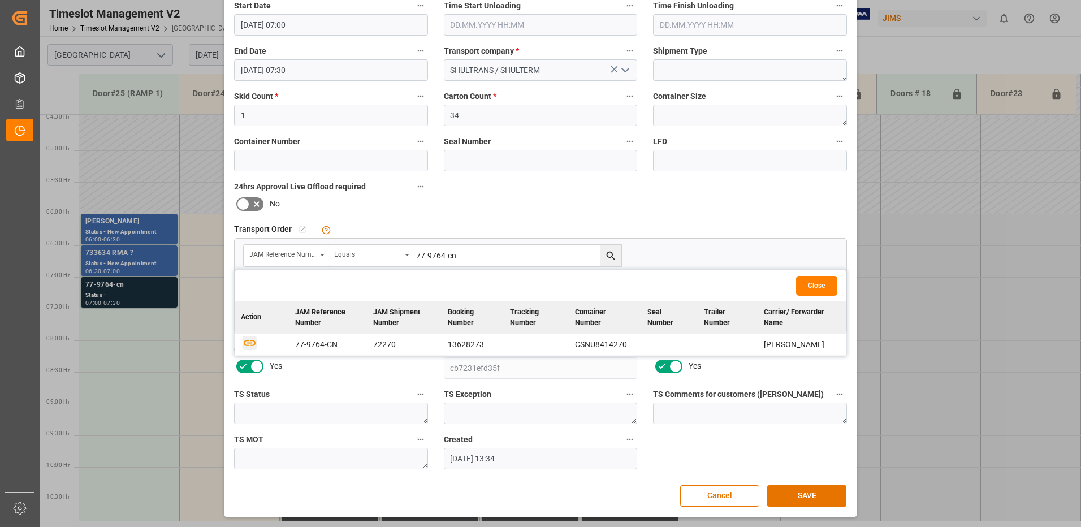
click at [247, 344] on icon "button" at bounding box center [250, 342] width 14 height 14
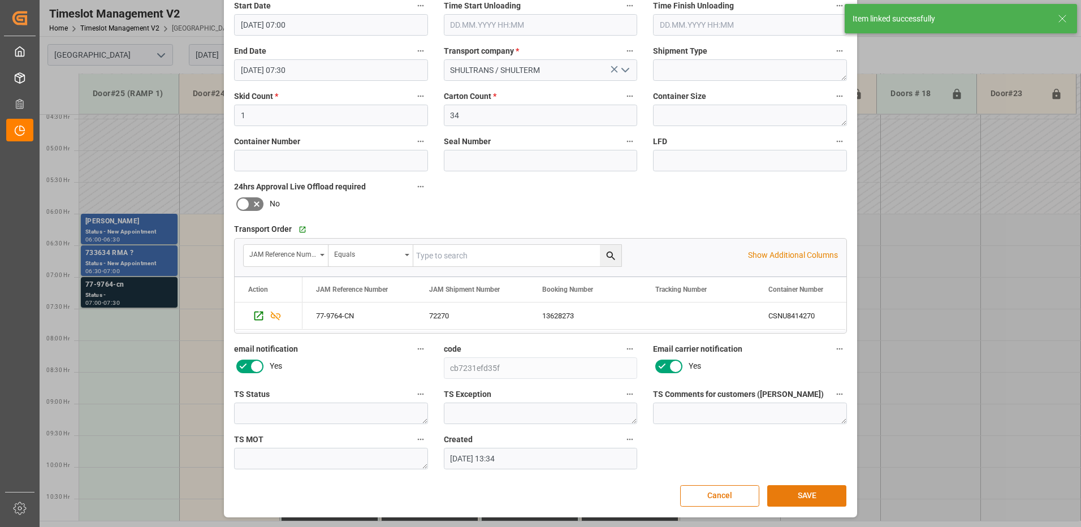
click at [807, 494] on button "SAVE" at bounding box center [806, 495] width 79 height 21
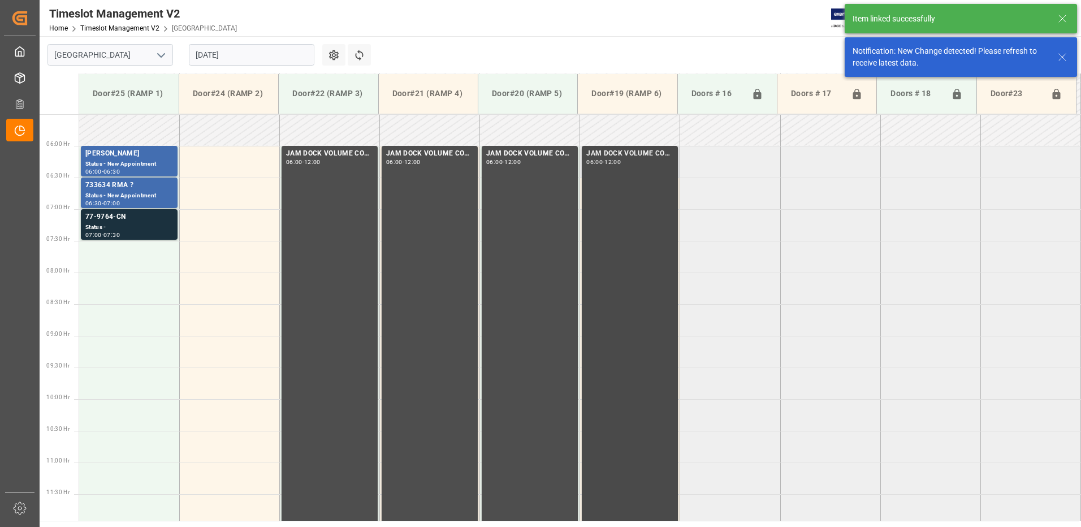
scroll to position [373, 0]
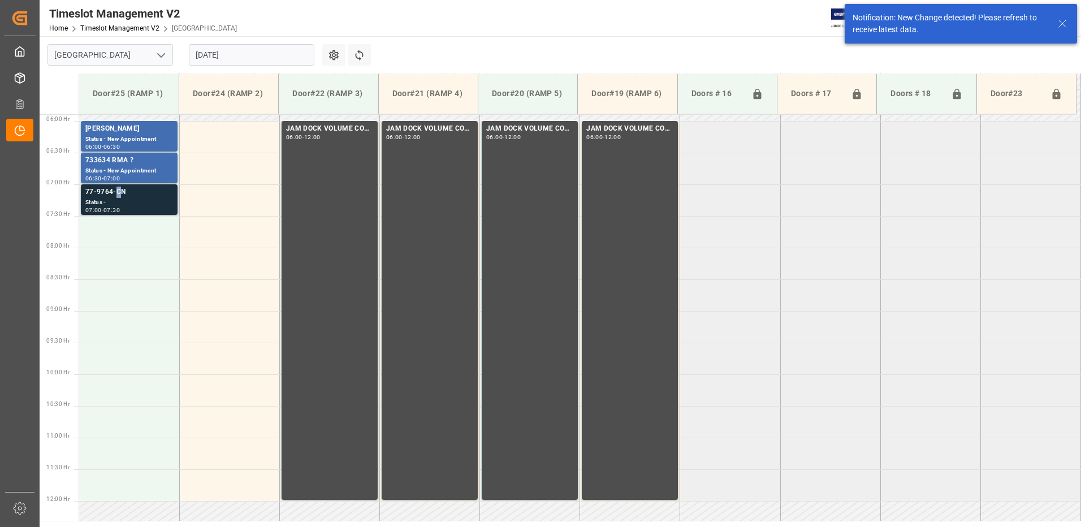
click at [118, 197] on div "77-9764-CN" at bounding box center [129, 192] width 88 height 11
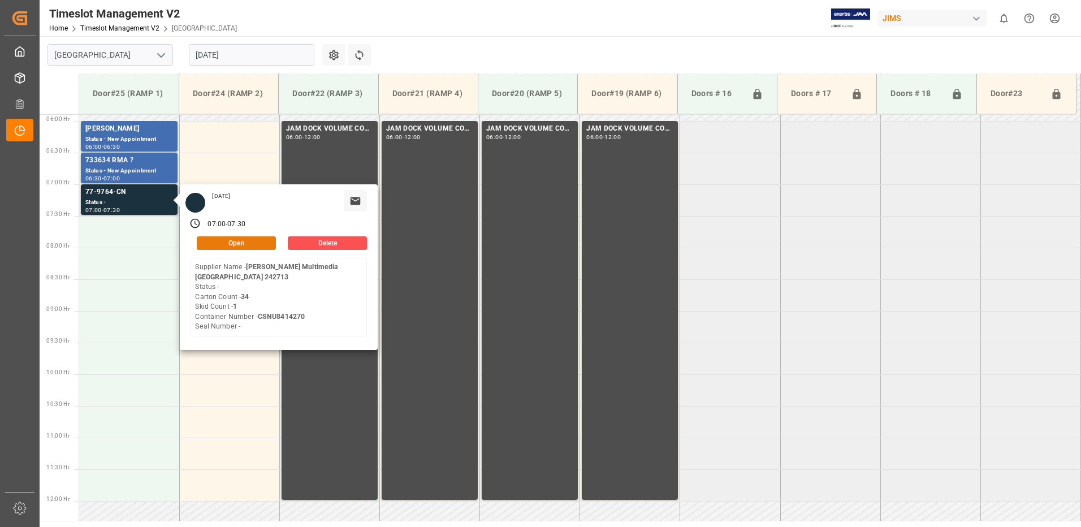
click at [236, 245] on button "Open" at bounding box center [236, 243] width 79 height 14
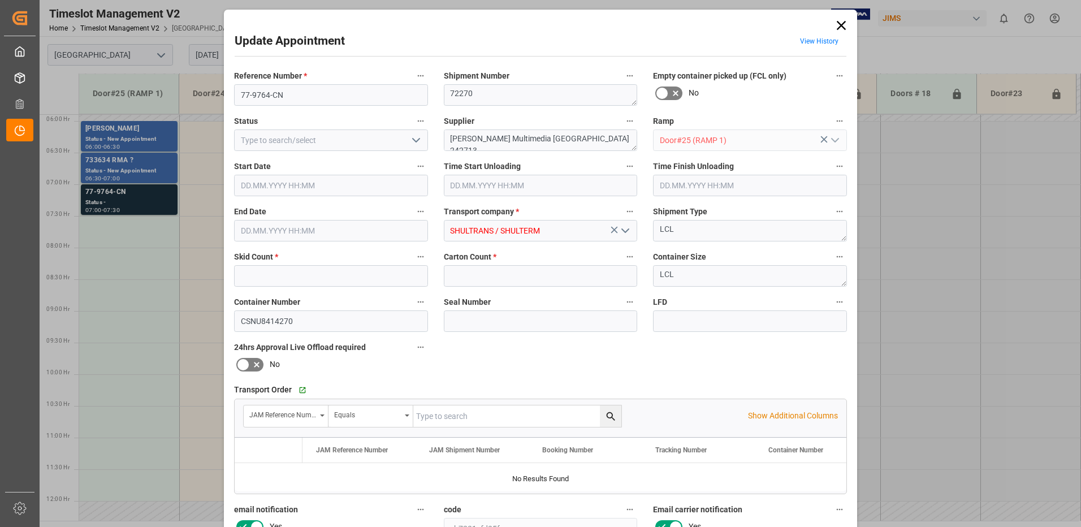
type input "1"
type input "34"
type input "[DATE] 07:00"
type input "[DATE] 07:30"
type input "[DATE] 13:34"
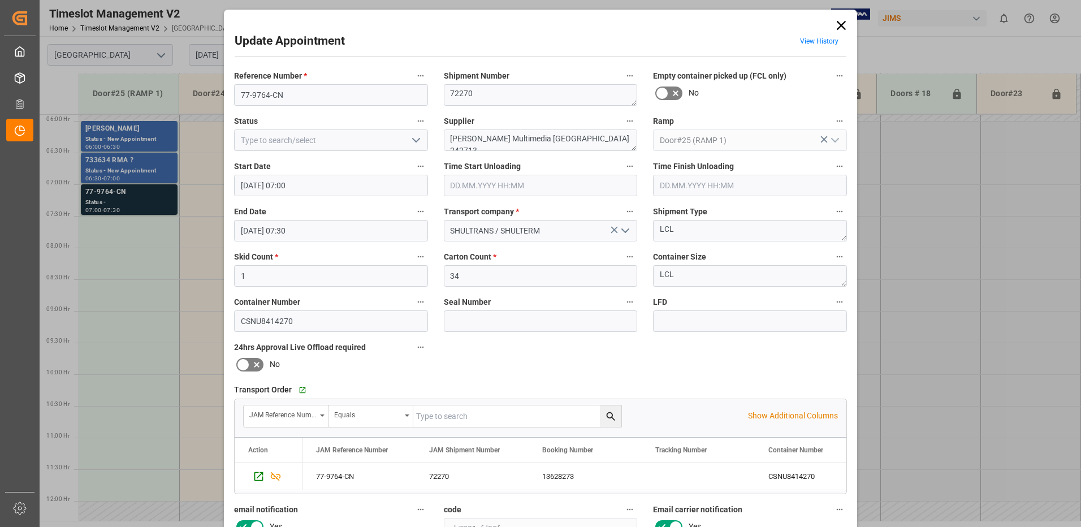
click at [414, 142] on polyline "open menu" at bounding box center [416, 140] width 7 height 3
click at [315, 244] on div "New Appointment" at bounding box center [331, 241] width 193 height 25
type input "New Appointment"
drag, startPoint x: 583, startPoint y: 139, endPoint x: 522, endPoint y: 139, distance: 61.6
click at [522, 139] on textarea "[PERSON_NAME] Multimedia [GEOGRAPHIC_DATA] 242713" at bounding box center [541, 139] width 194 height 21
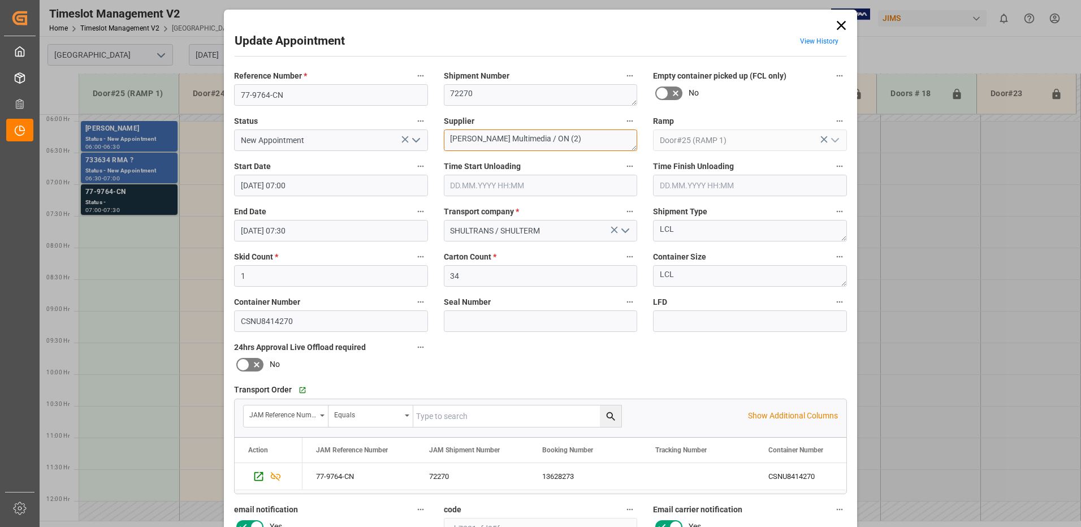
click at [525, 137] on textarea "[PERSON_NAME] Multimedia / ON (2)" at bounding box center [541, 139] width 194 height 21
click at [577, 137] on textarea "[PERSON_NAME] Multimedia / INON (2)" at bounding box center [541, 139] width 194 height 21
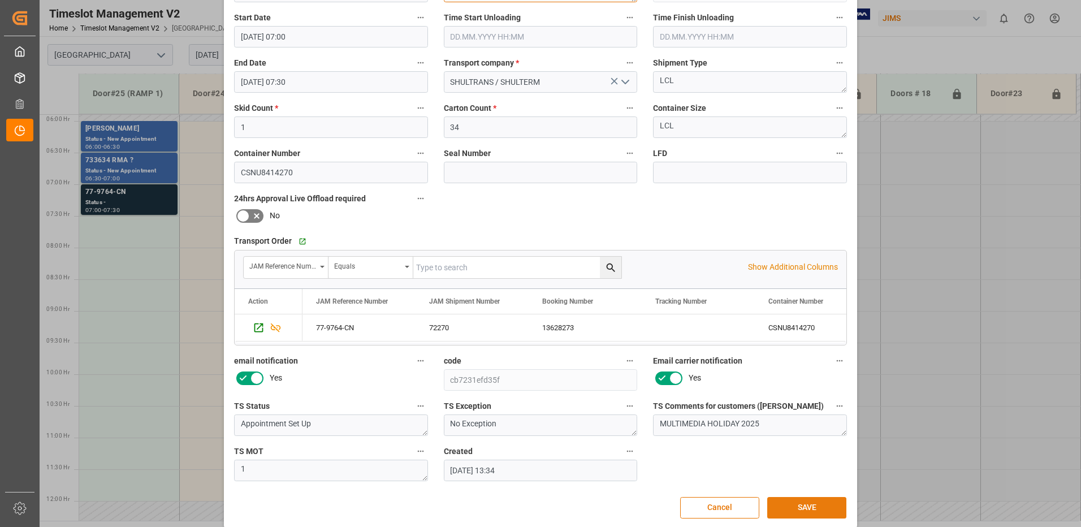
scroll to position [161, 0]
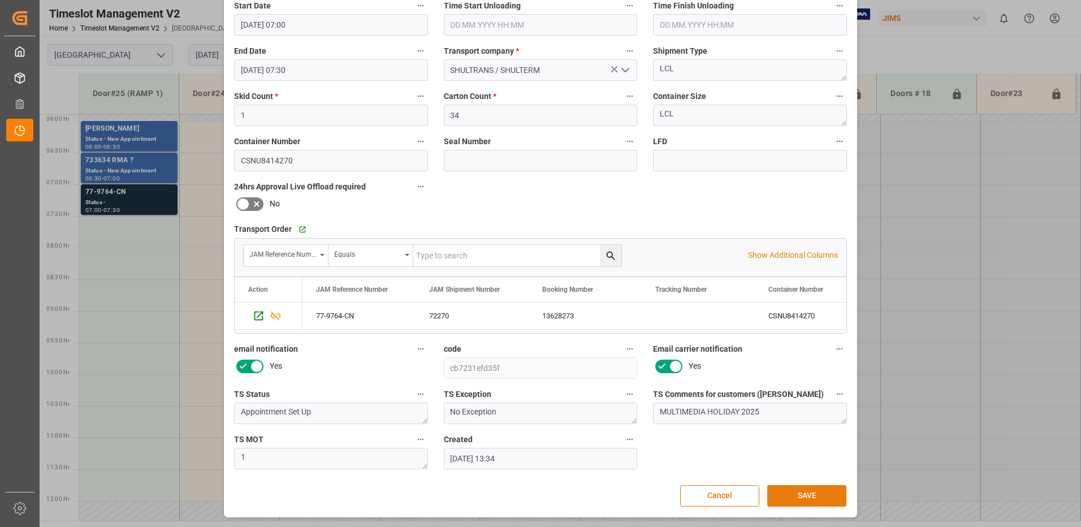
type textarea "[PERSON_NAME] Multimedia / INON (2)"
click at [810, 500] on button "SAVE" at bounding box center [806, 495] width 79 height 21
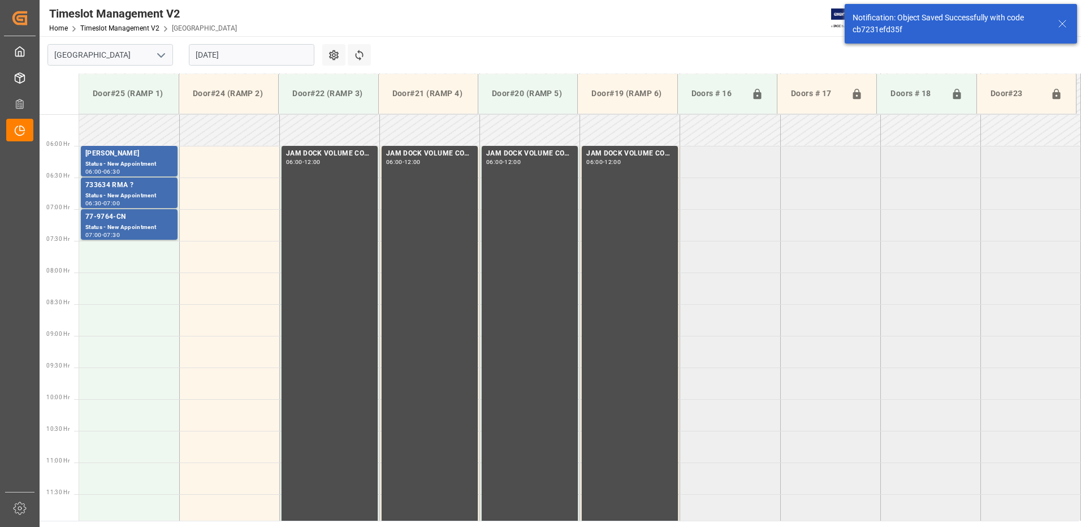
scroll to position [373, 0]
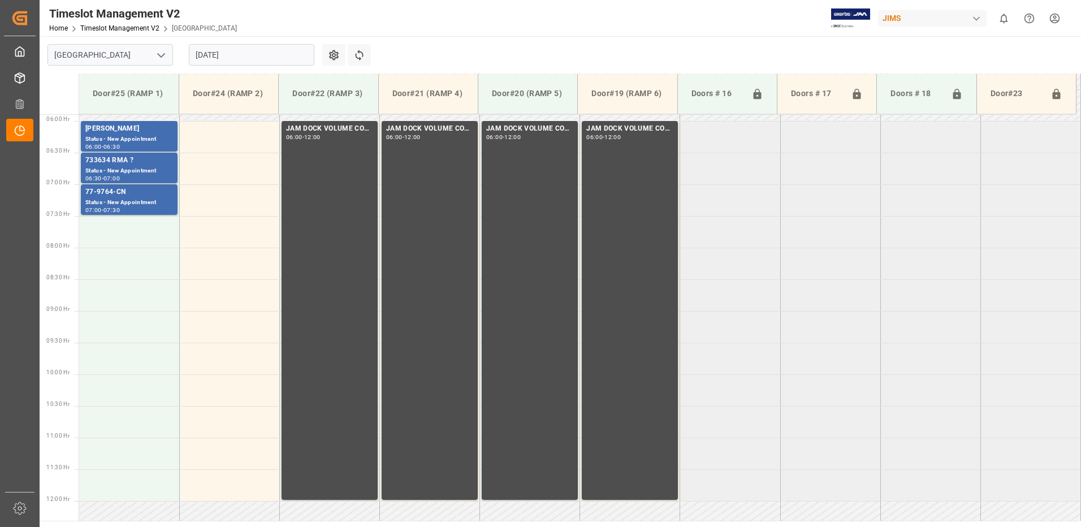
click at [248, 53] on input "[DATE]" at bounding box center [252, 54] width 126 height 21
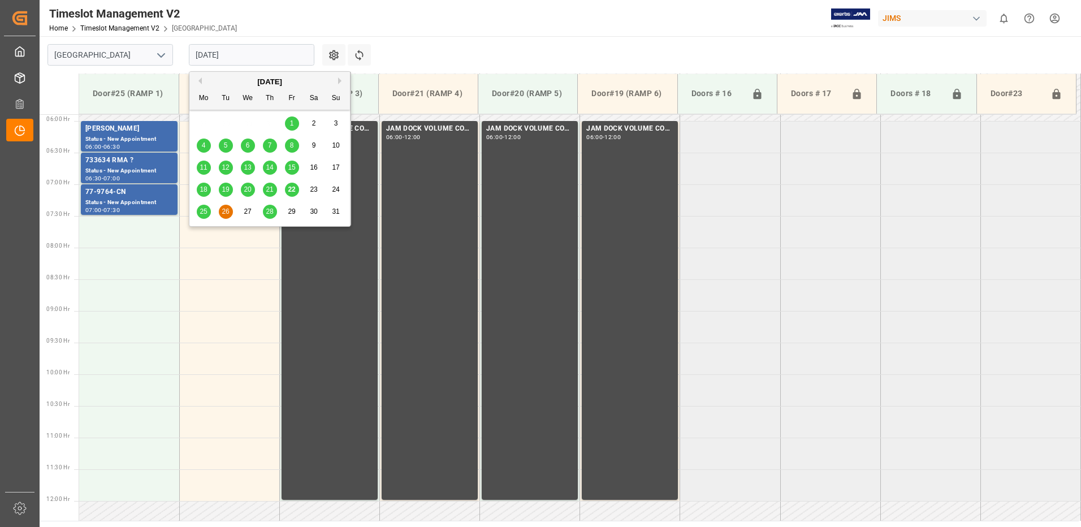
click at [205, 211] on span "25" at bounding box center [203, 212] width 7 height 8
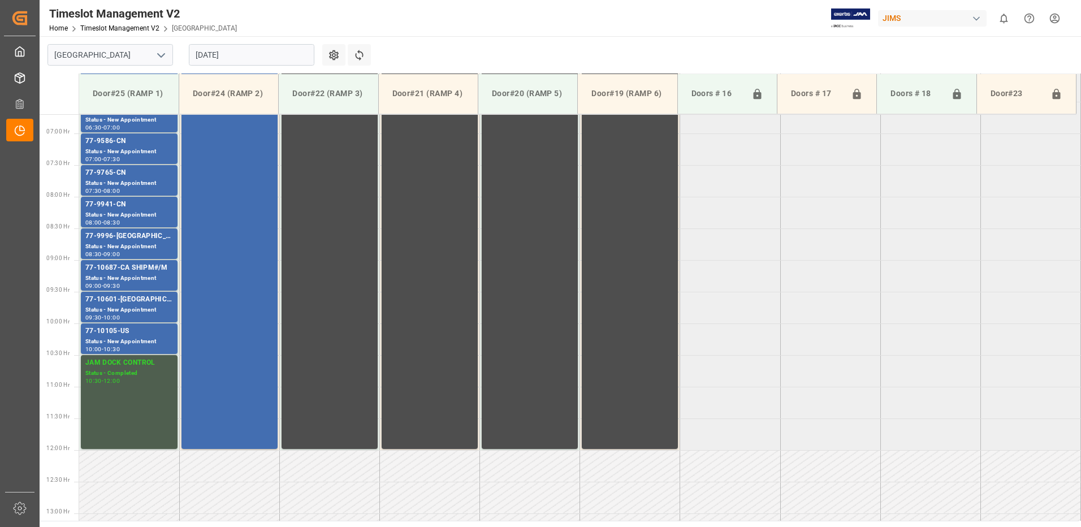
scroll to position [394, 0]
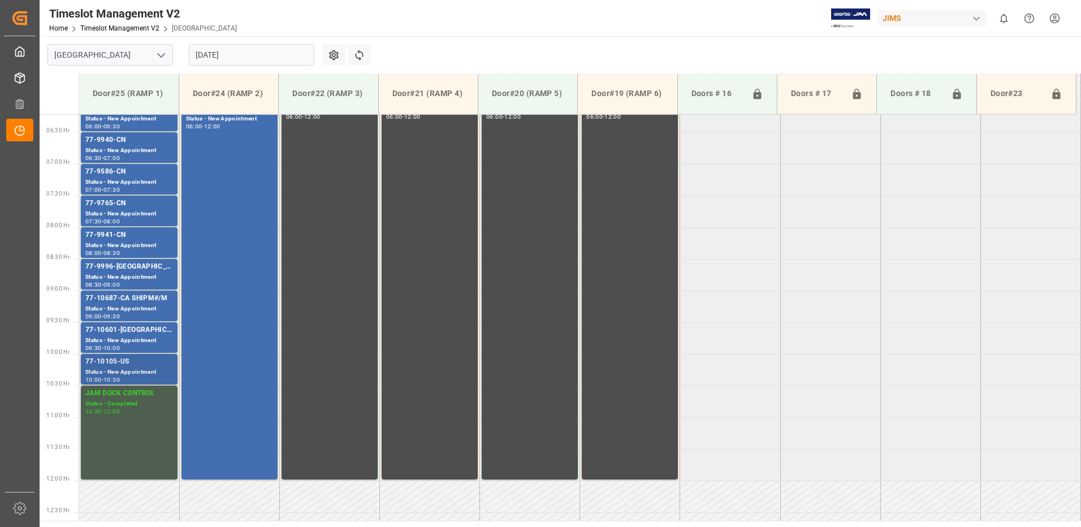
click at [111, 366] on div "77-10105-US" at bounding box center [129, 361] width 88 height 11
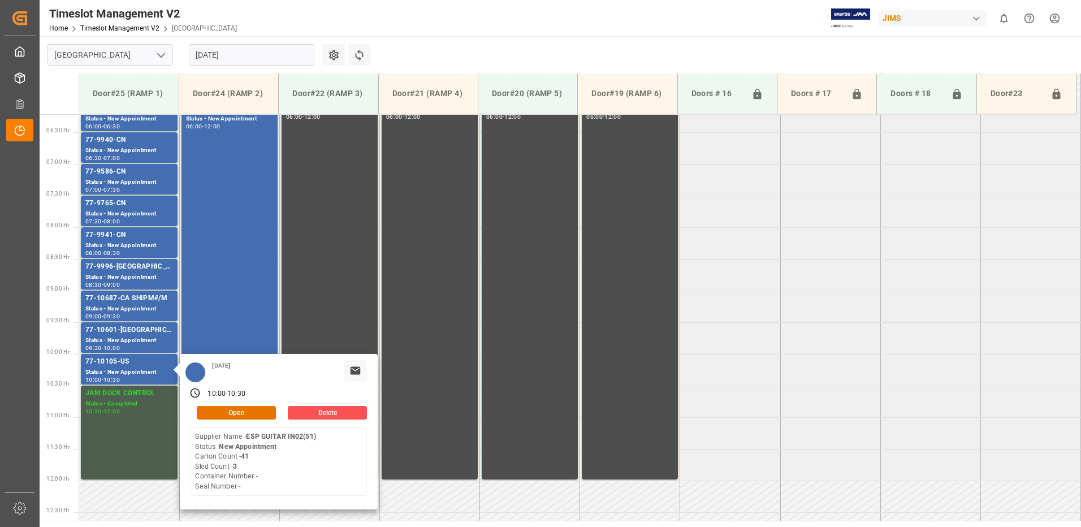
click at [832, 364] on tabel "77-9349-CN Status - New Appointment 06:00 - 06:30 77-10045-CN Status - New Appo…" at bounding box center [580, 481] width 1002 height 1520
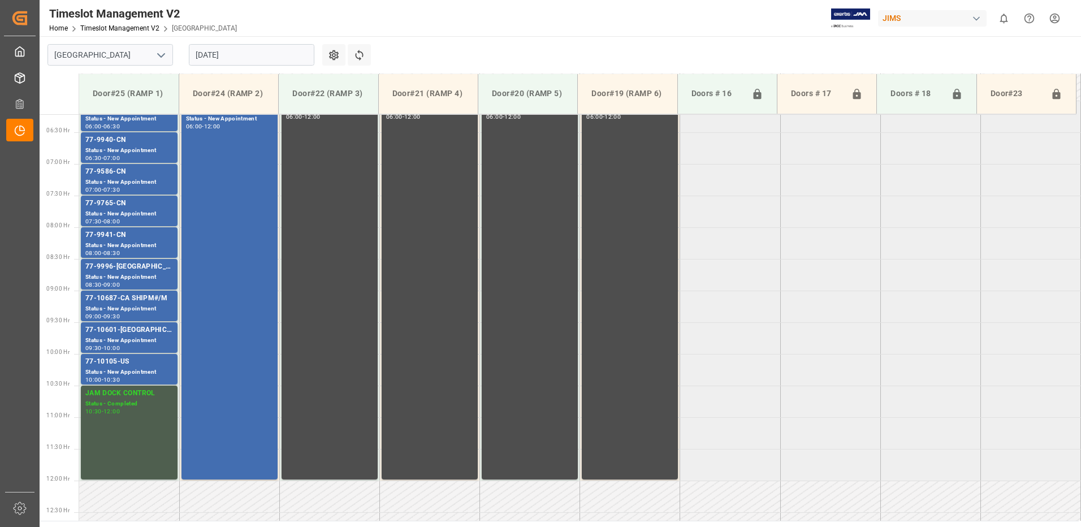
click at [249, 55] on input "[DATE]" at bounding box center [252, 54] width 126 height 21
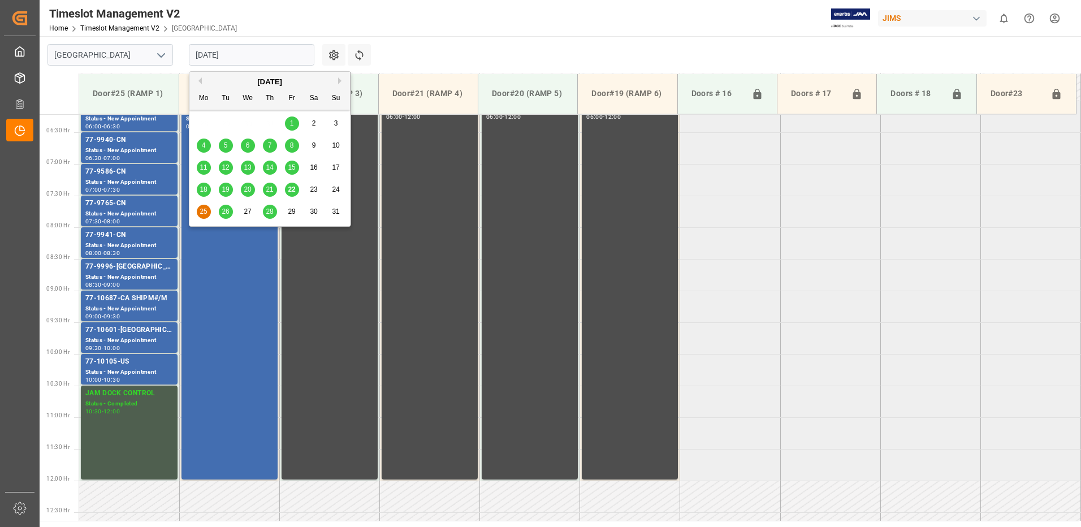
click at [228, 213] on span "26" at bounding box center [225, 212] width 7 height 8
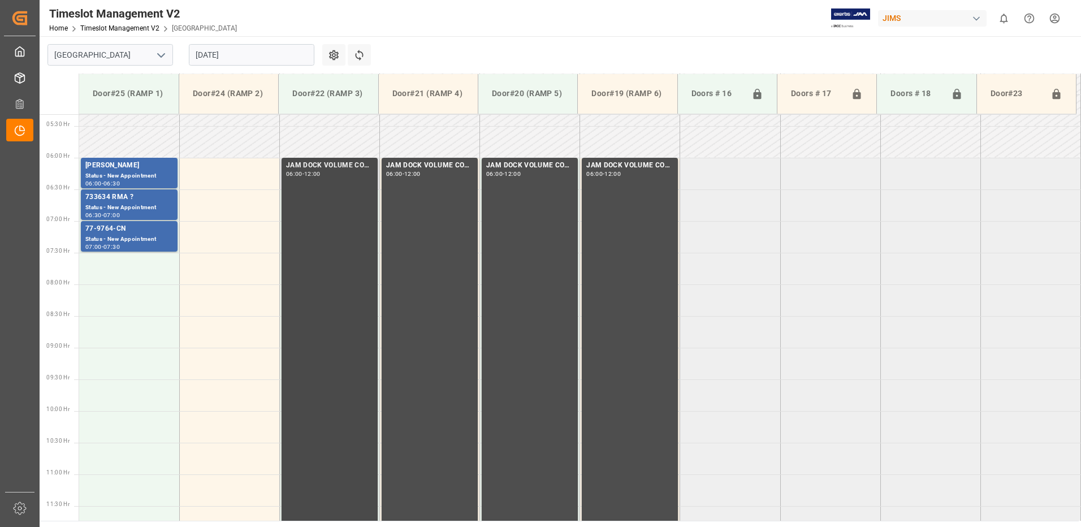
scroll to position [337, 0]
click at [122, 233] on div "77-9764-CN" at bounding box center [129, 228] width 88 height 11
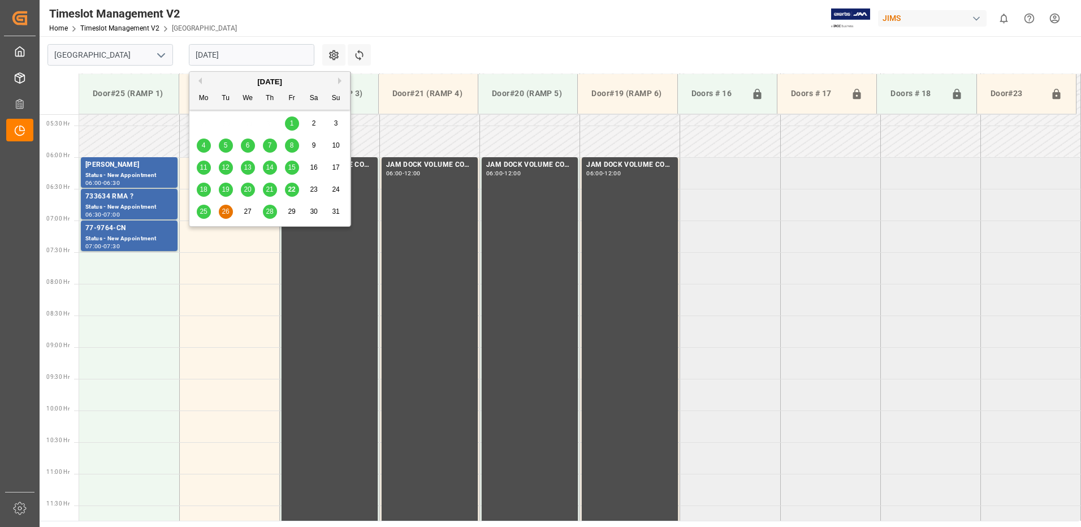
click at [245, 46] on input "[DATE]" at bounding box center [252, 54] width 126 height 21
click at [270, 211] on span "28" at bounding box center [269, 212] width 7 height 8
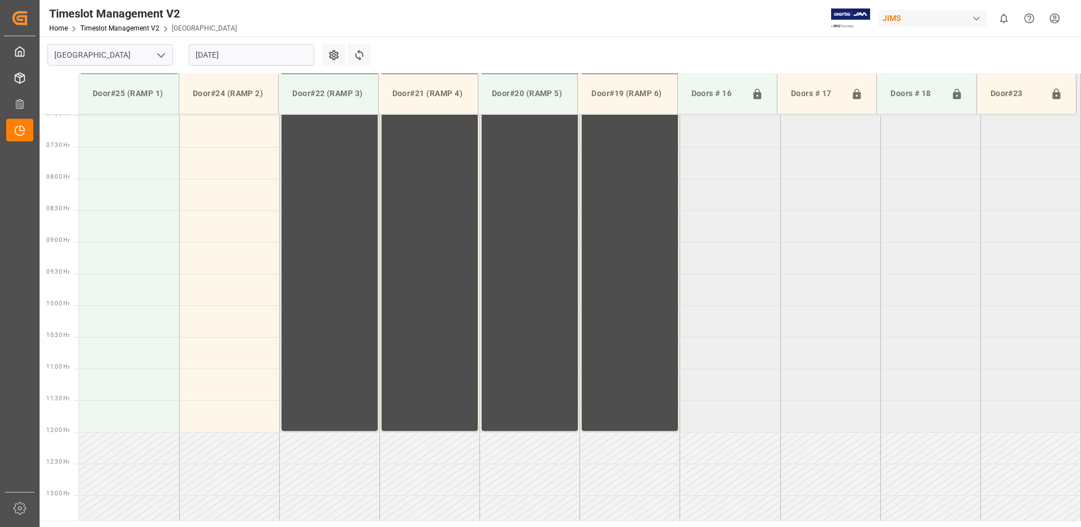
scroll to position [280, 0]
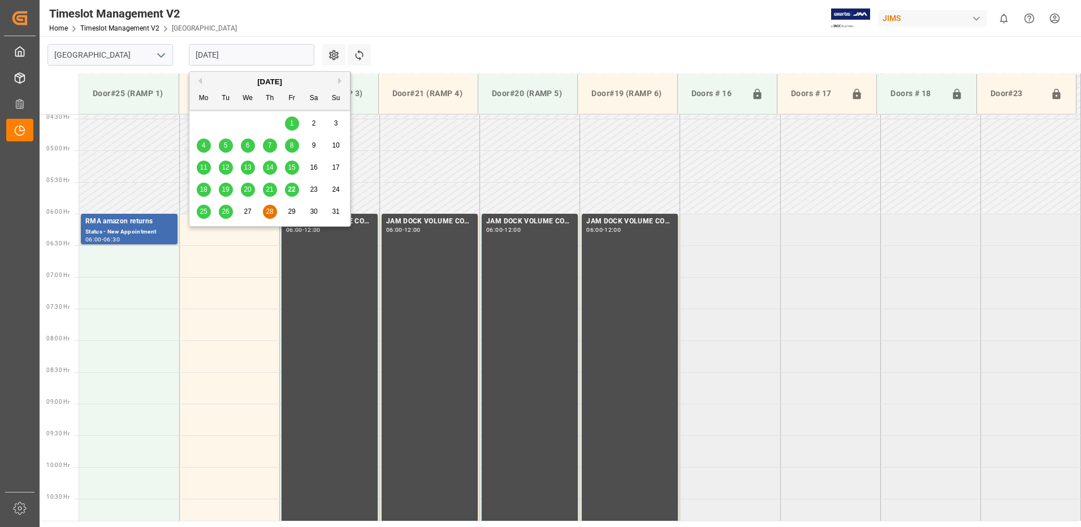
click at [258, 57] on input "[DATE]" at bounding box center [252, 54] width 126 height 21
click at [248, 56] on input "[DATE]" at bounding box center [252, 54] width 126 height 21
click at [291, 193] on span "22" at bounding box center [291, 189] width 7 height 8
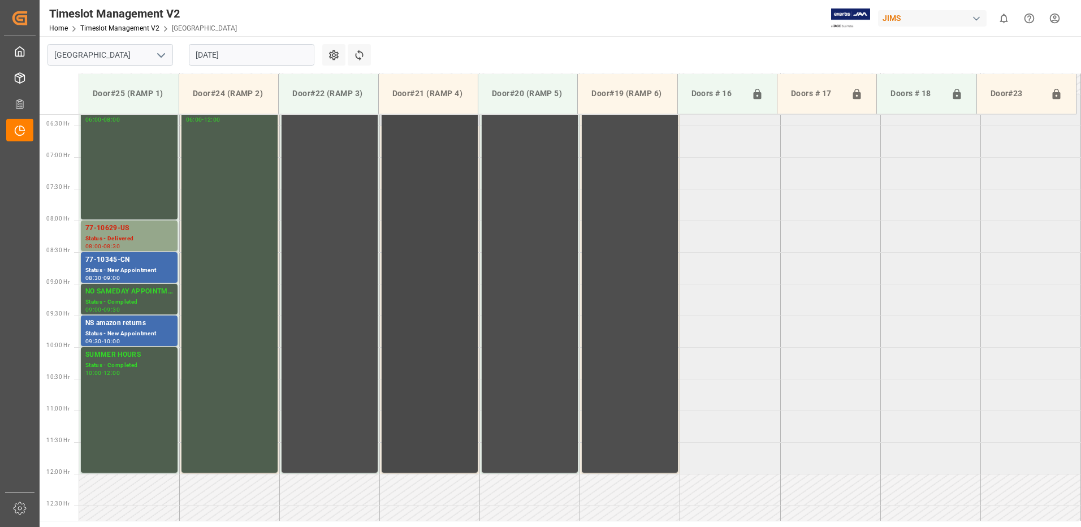
scroll to position [344, 0]
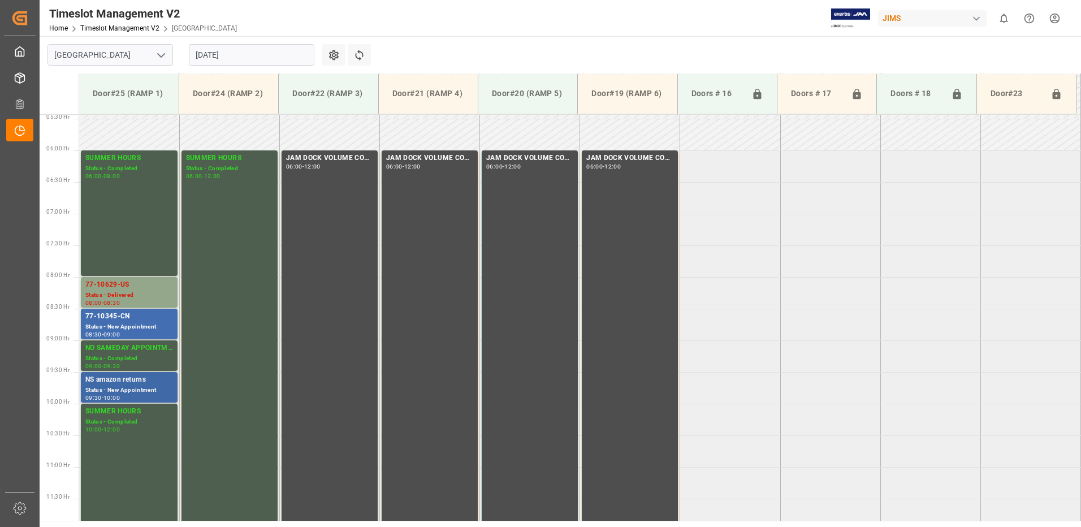
click at [125, 387] on div "Status - New Appointment" at bounding box center [129, 391] width 88 height 10
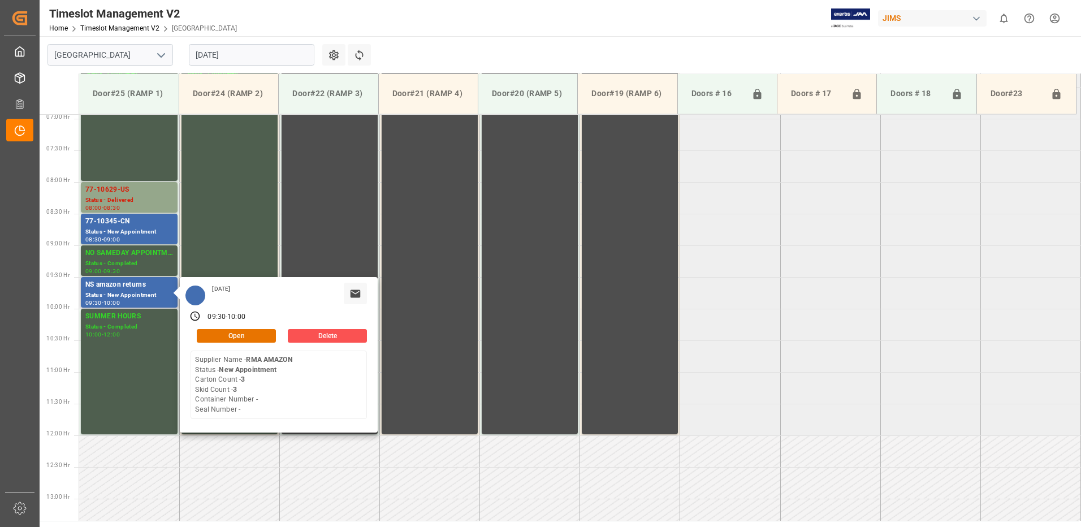
scroll to position [457, 0]
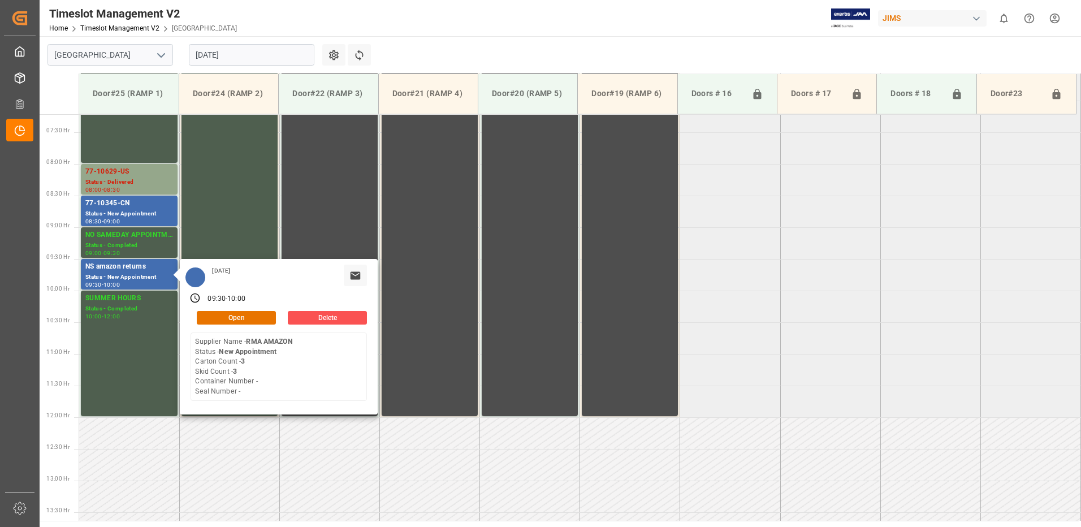
click at [763, 410] on tabel "SUMMER HOURS Status - Completed 06:00 - 08:00 SUMMER HOURS Status - Completed 0…" at bounding box center [580, 417] width 1002 height 1520
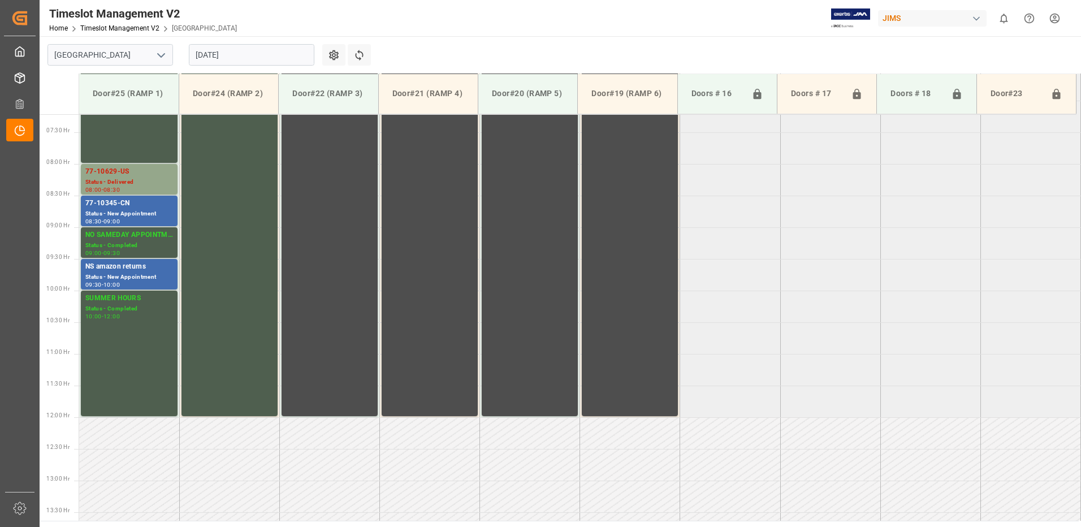
click at [1047, 11] on html "Created by potrace 1.15, written by [PERSON_NAME] [DATE]-[DATE] Created by potr…" at bounding box center [540, 263] width 1081 height 527
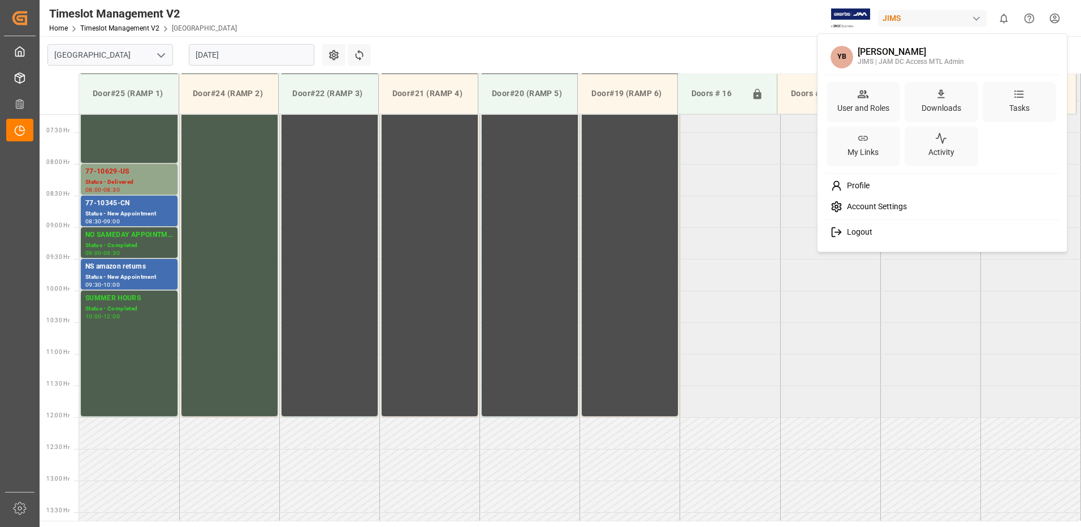
click at [861, 231] on span "Logout" at bounding box center [857, 232] width 30 height 10
